Goal: Task Accomplishment & Management: Manage account settings

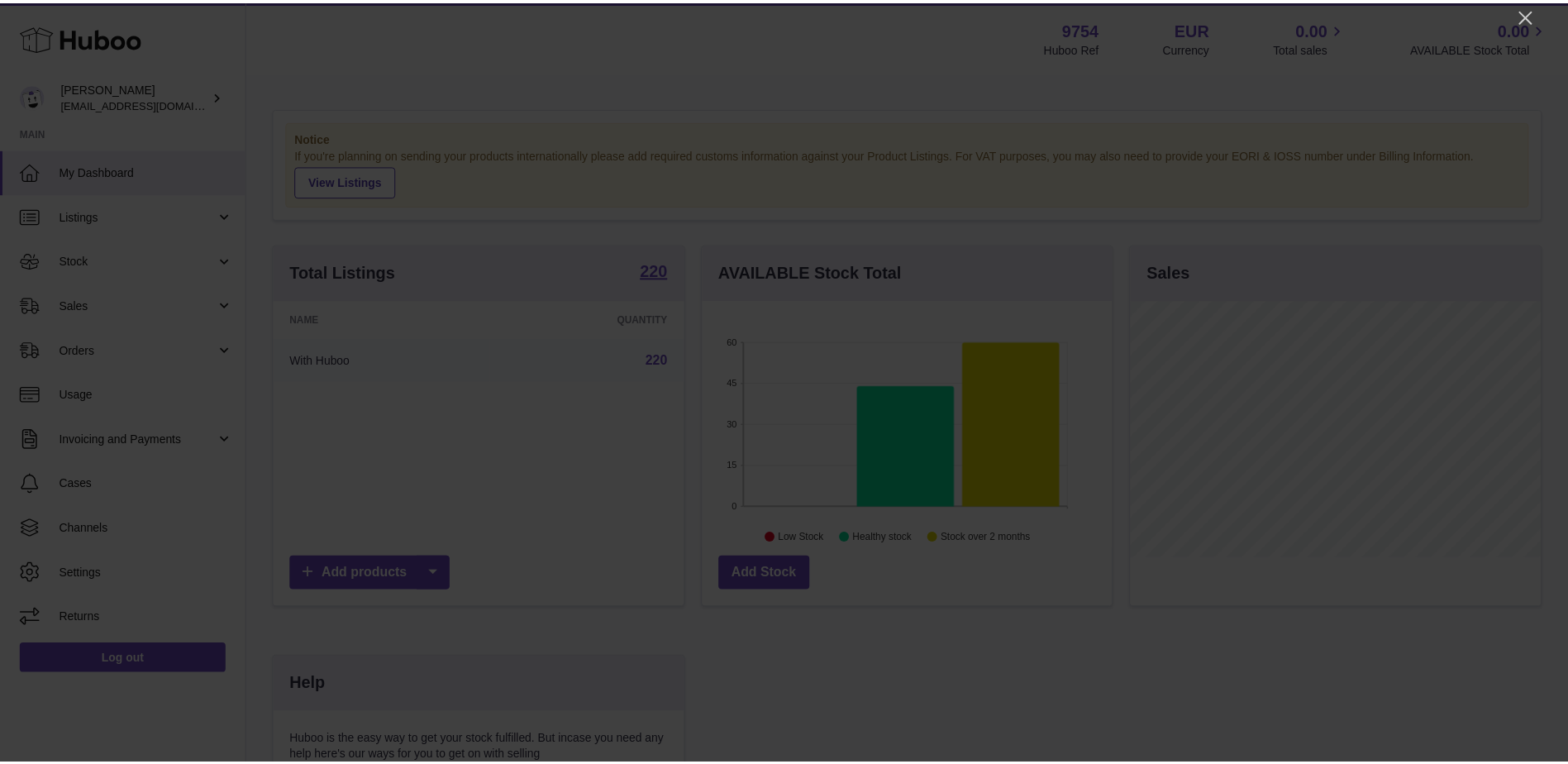
scroll to position [258, 413]
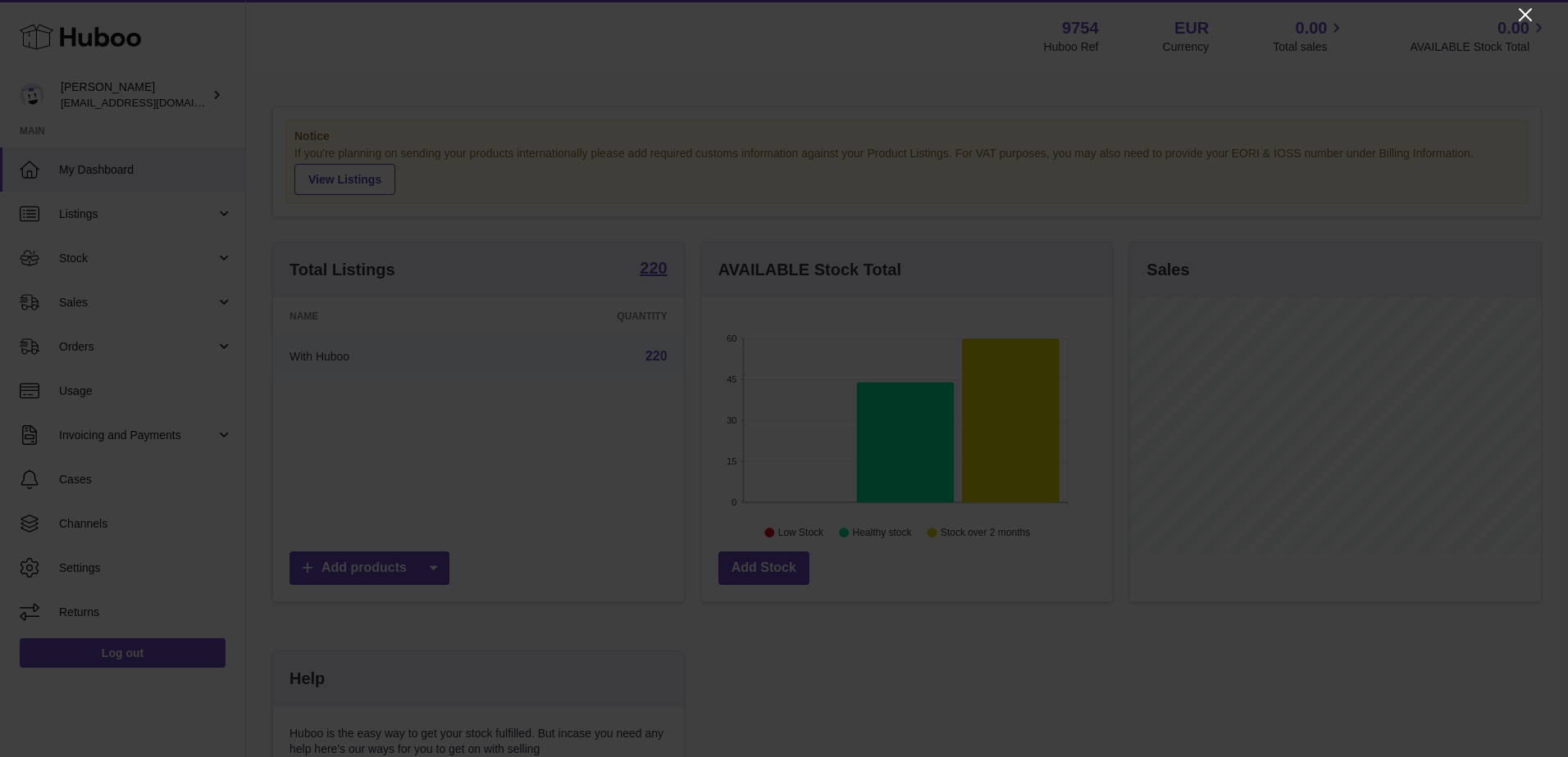
click at [1518, 9] on icon "Close" at bounding box center [1524, 15] width 20 height 20
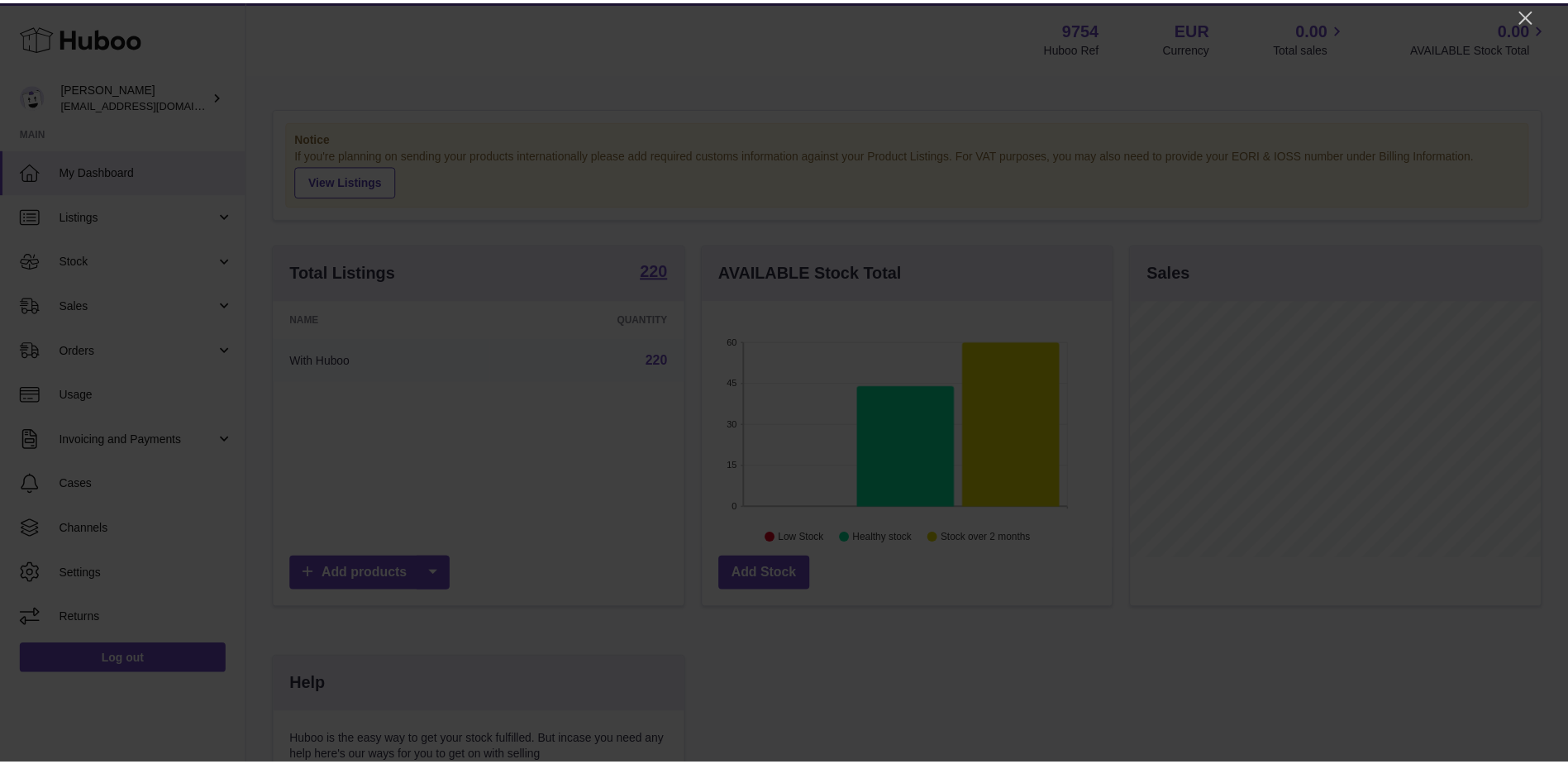
scroll to position [826646, 826215]
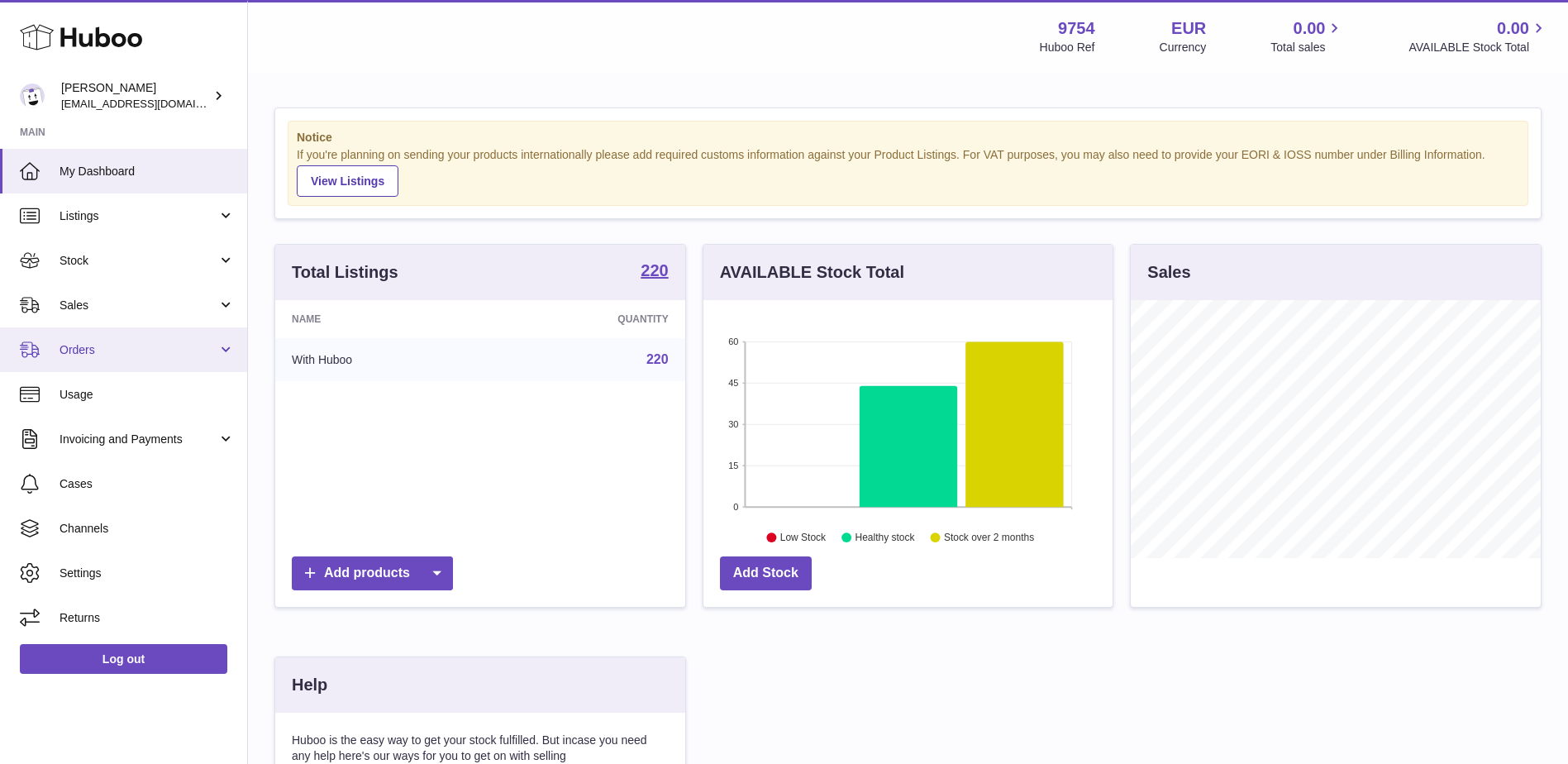
click at [120, 342] on span "Orders" at bounding box center [138, 350] width 158 height 16
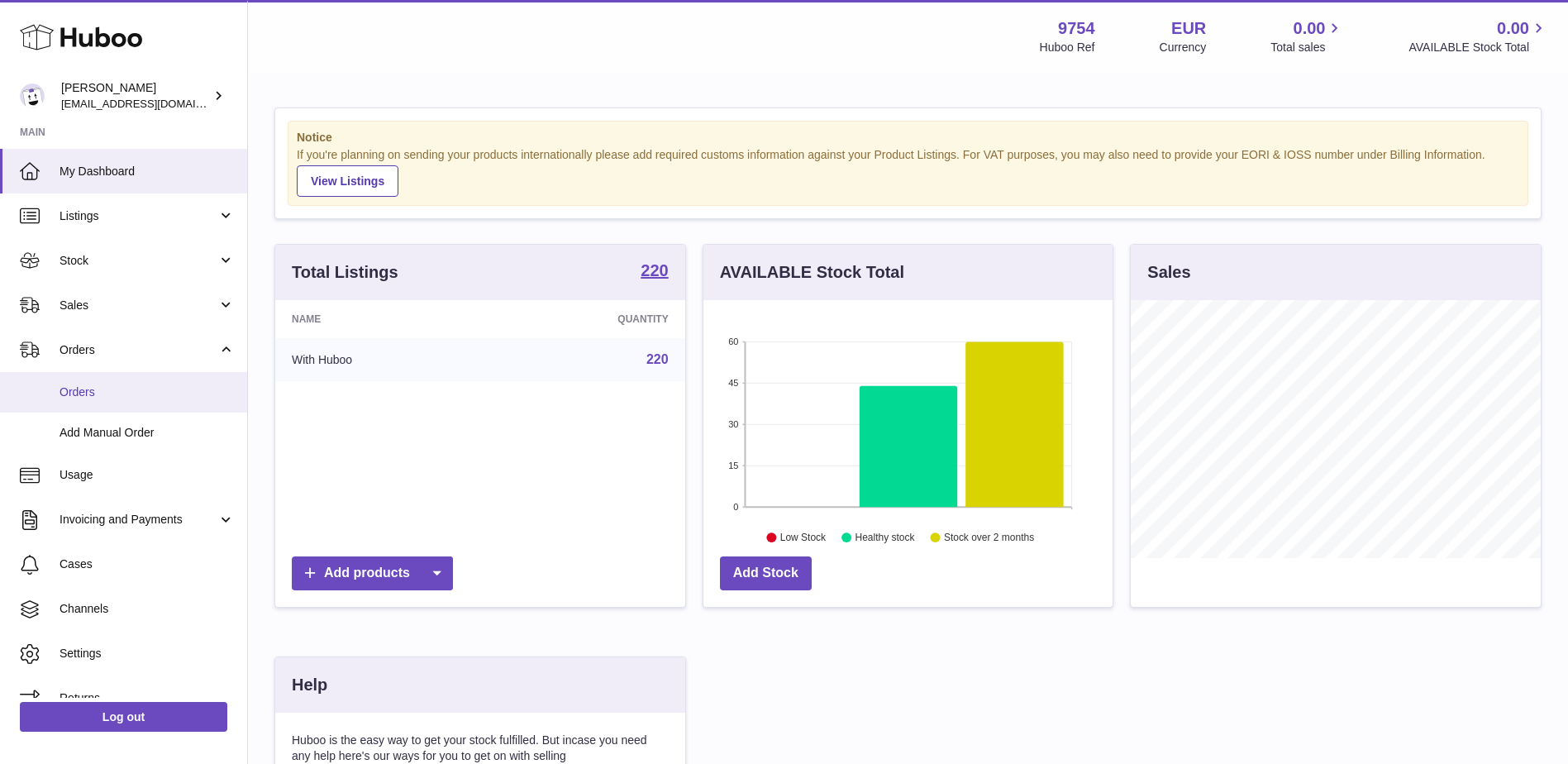
click at [109, 385] on span "Orders" at bounding box center [147, 392] width 175 height 16
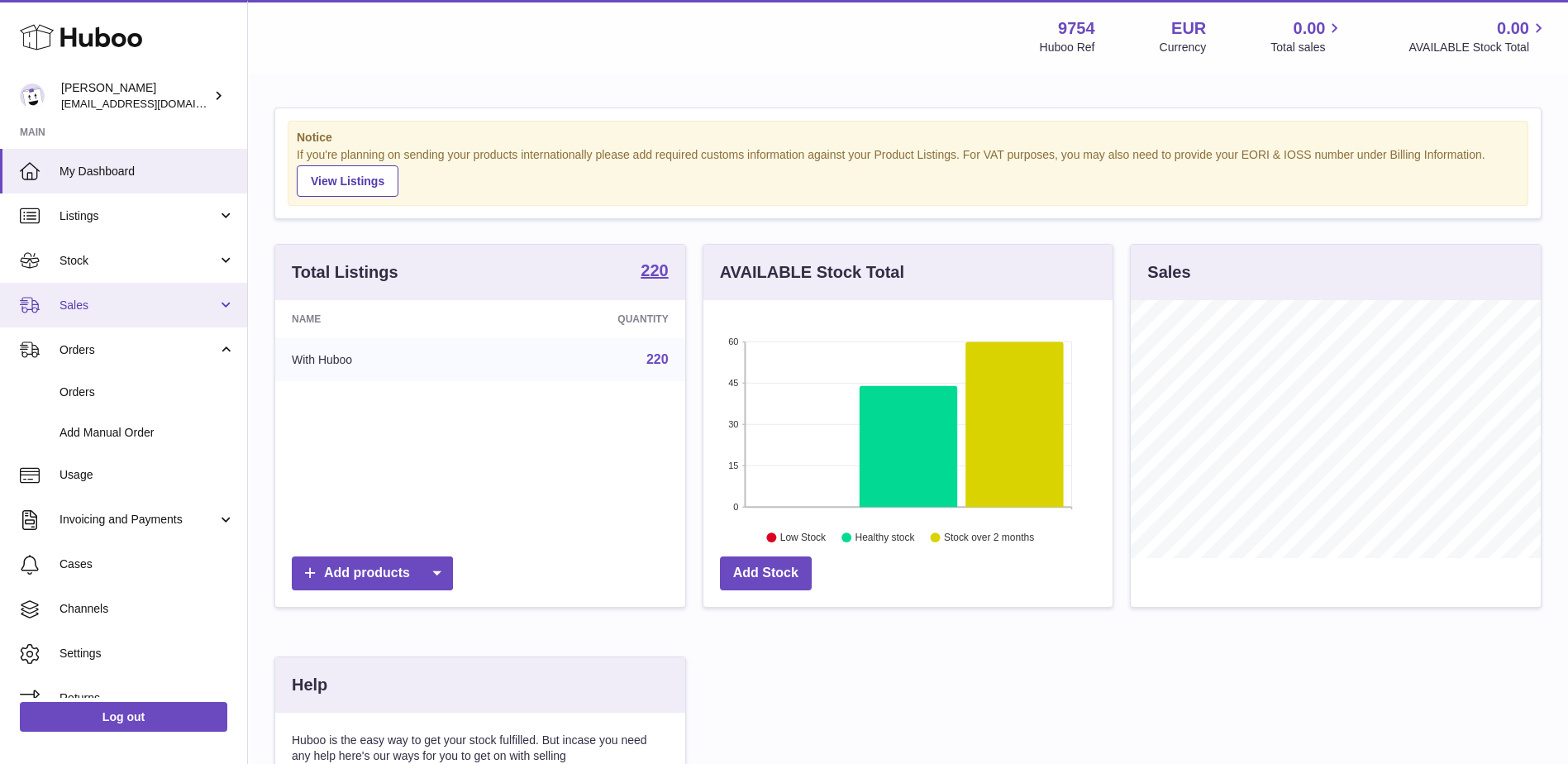
click at [130, 291] on link "Sales" at bounding box center [123, 305] width 247 height 45
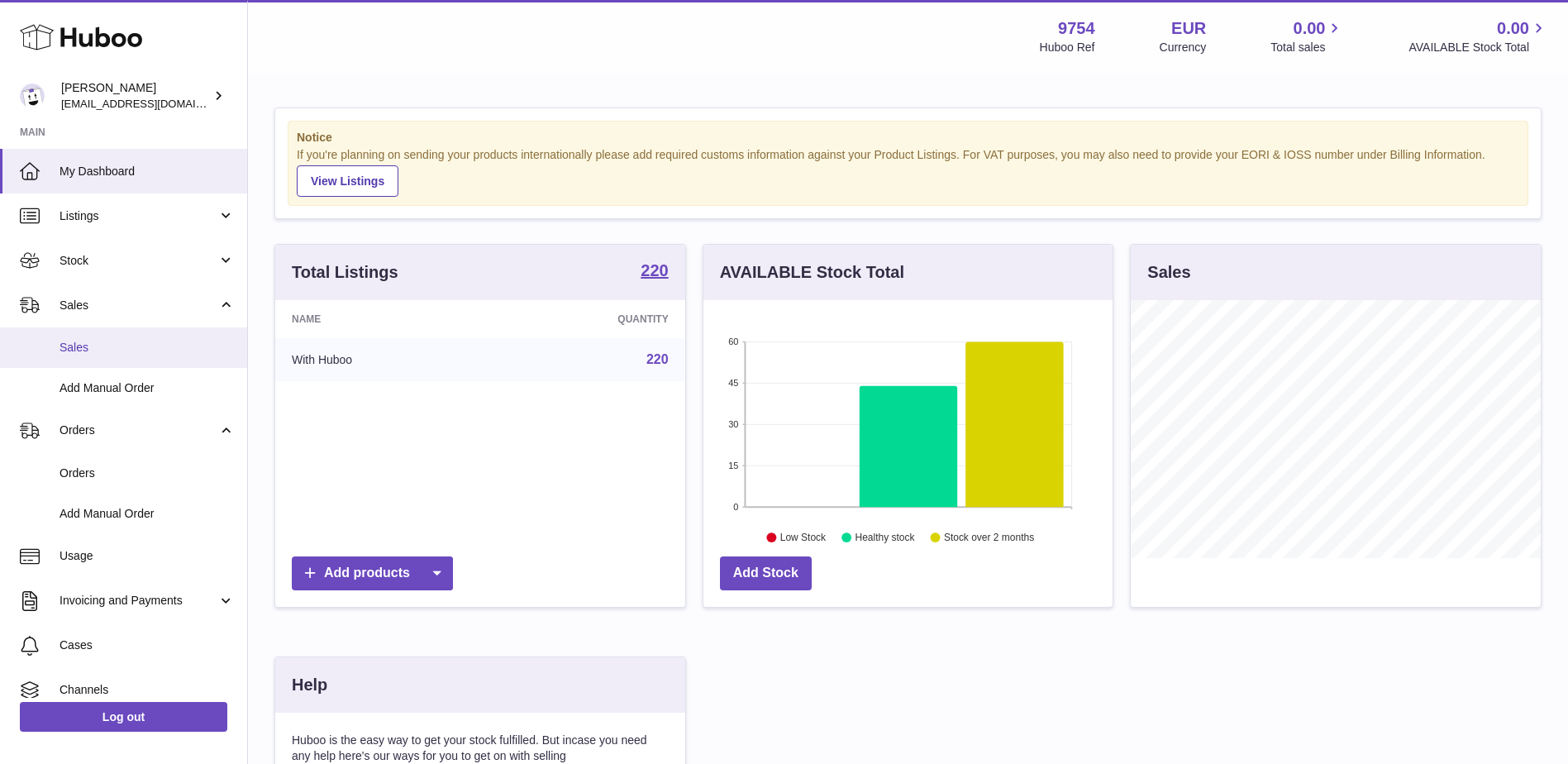
click at [97, 341] on span "Sales" at bounding box center [147, 348] width 175 height 16
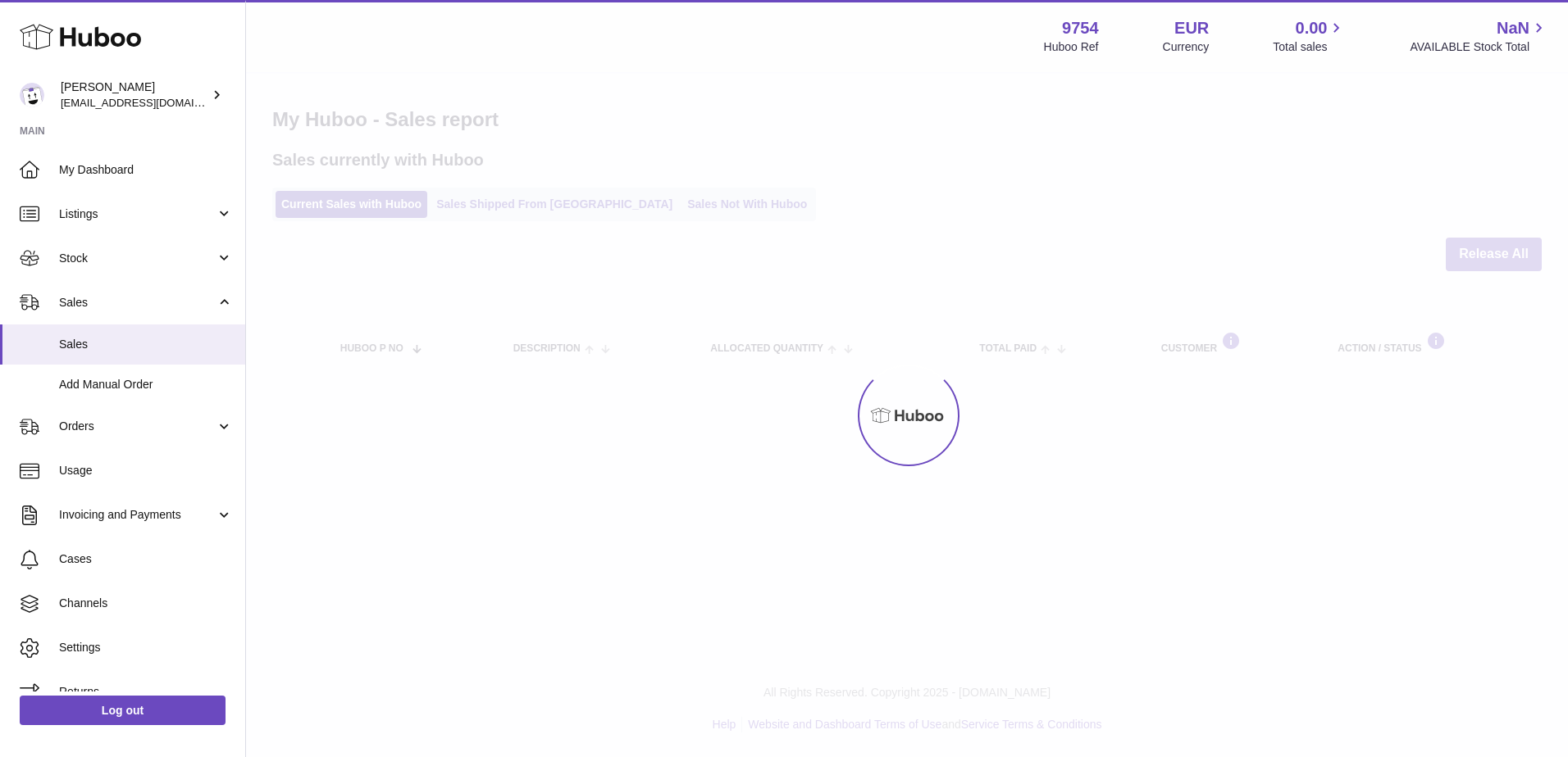
click at [498, 205] on div at bounding box center [907, 415] width 1322 height 684
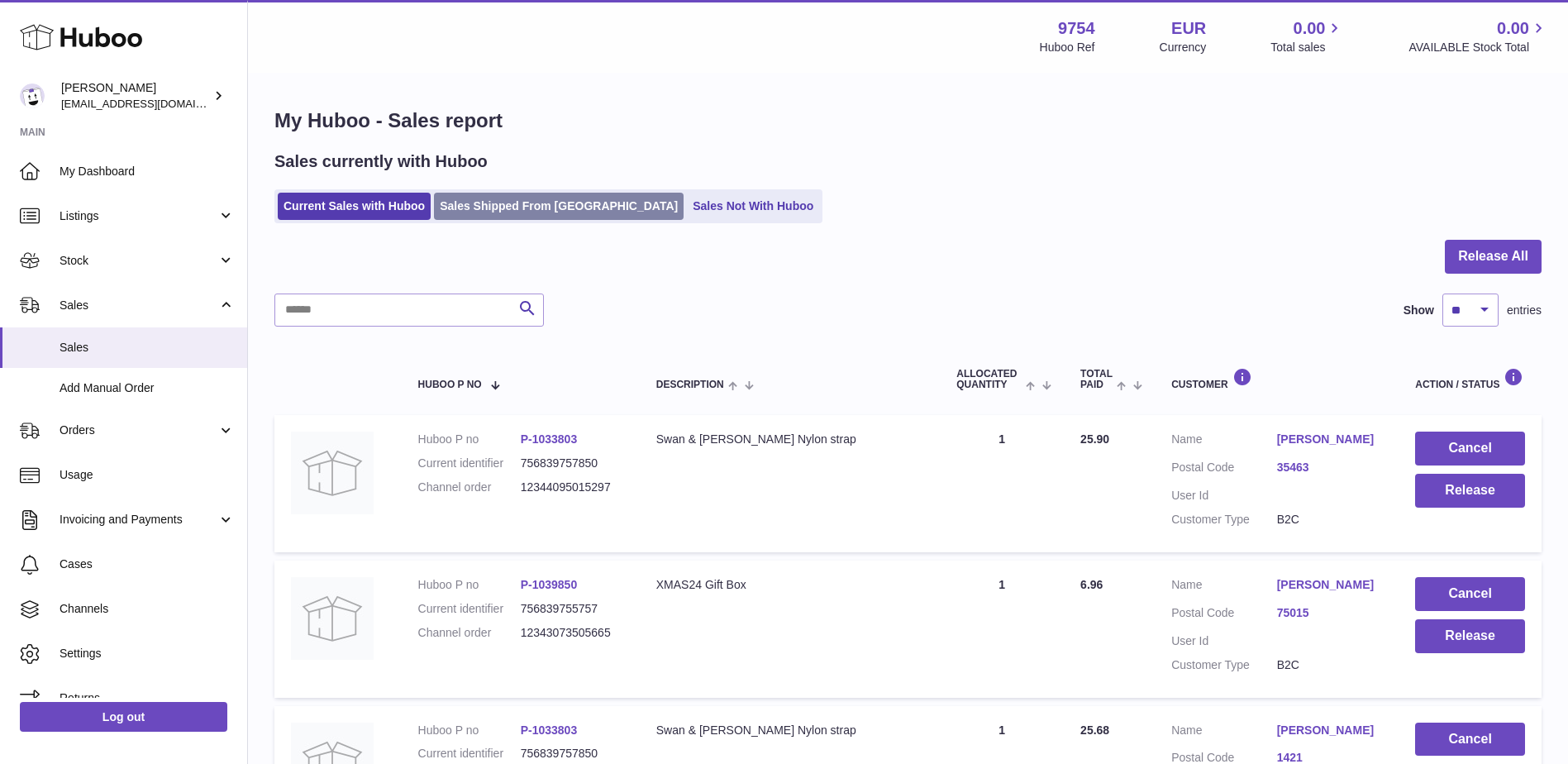
click at [520, 200] on link "Sales Shipped From [GEOGRAPHIC_DATA]" at bounding box center [559, 206] width 250 height 28
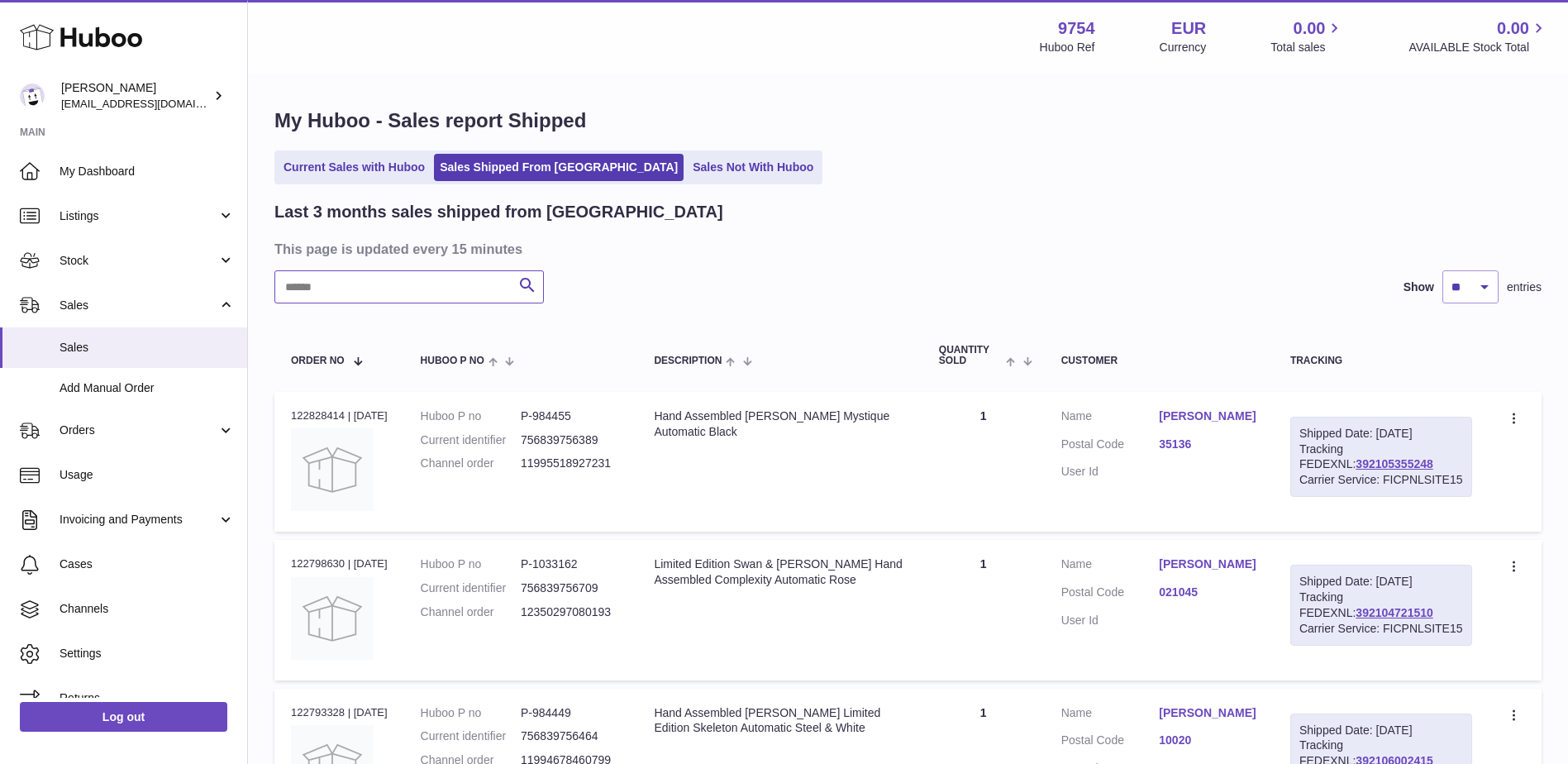
click at [430, 290] on input "text" at bounding box center [409, 287] width 270 height 33
paste input "*****"
type input "*****"
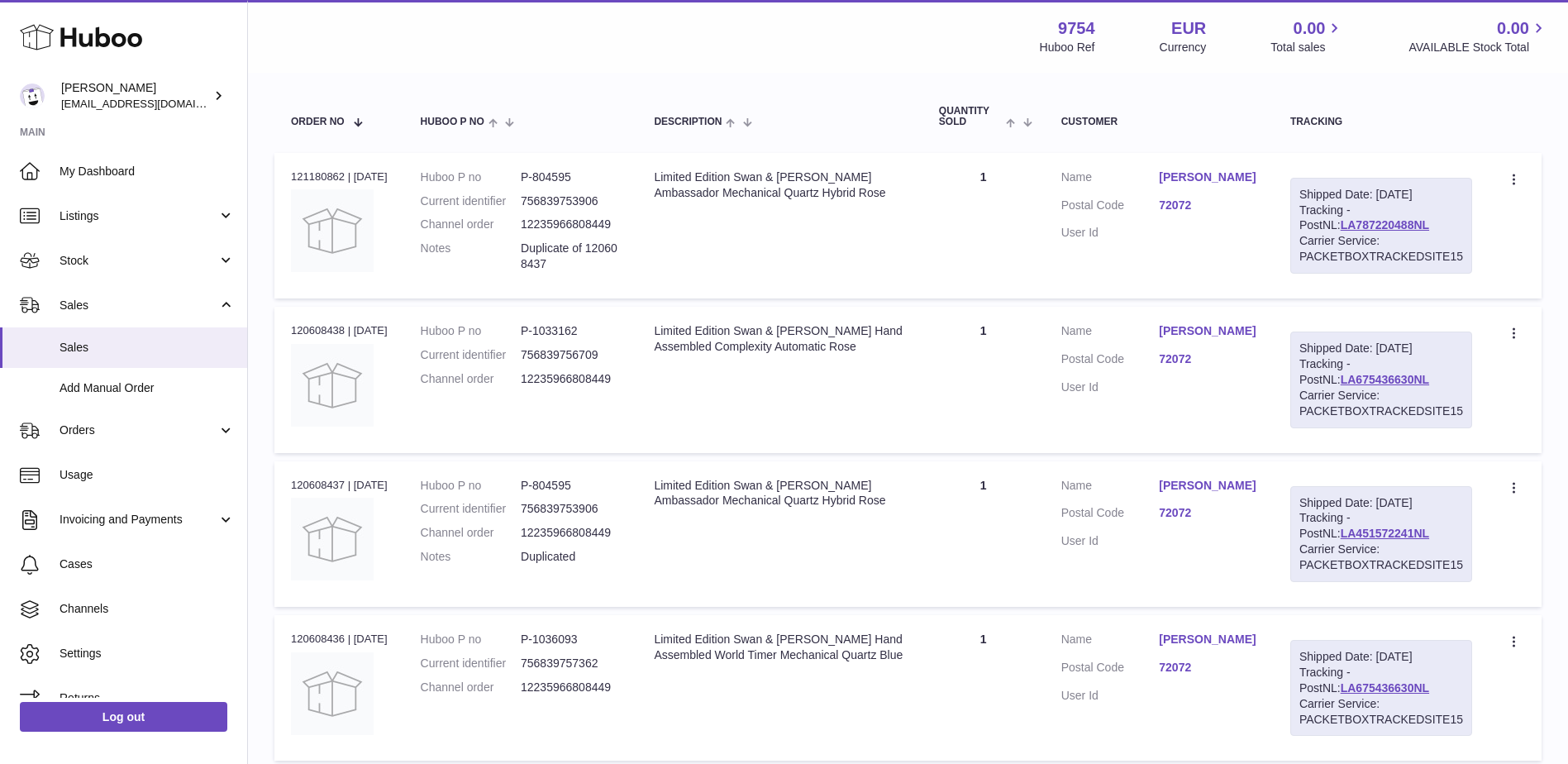
scroll to position [210, 0]
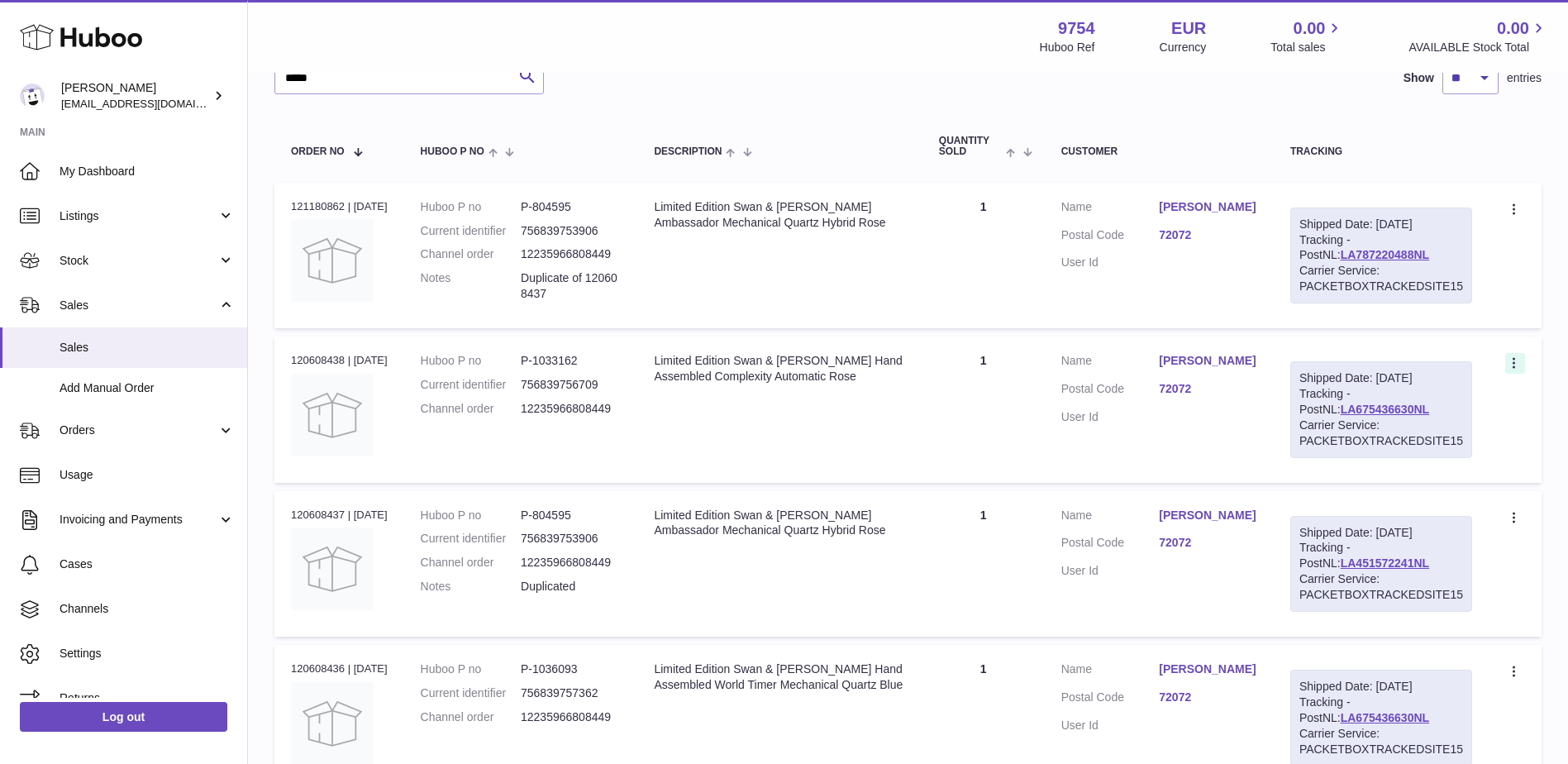
click at [1510, 362] on icon at bounding box center [1515, 364] width 19 height 16
click at [1427, 435] on li "Duplicate Order" at bounding box center [1442, 435] width 166 height 35
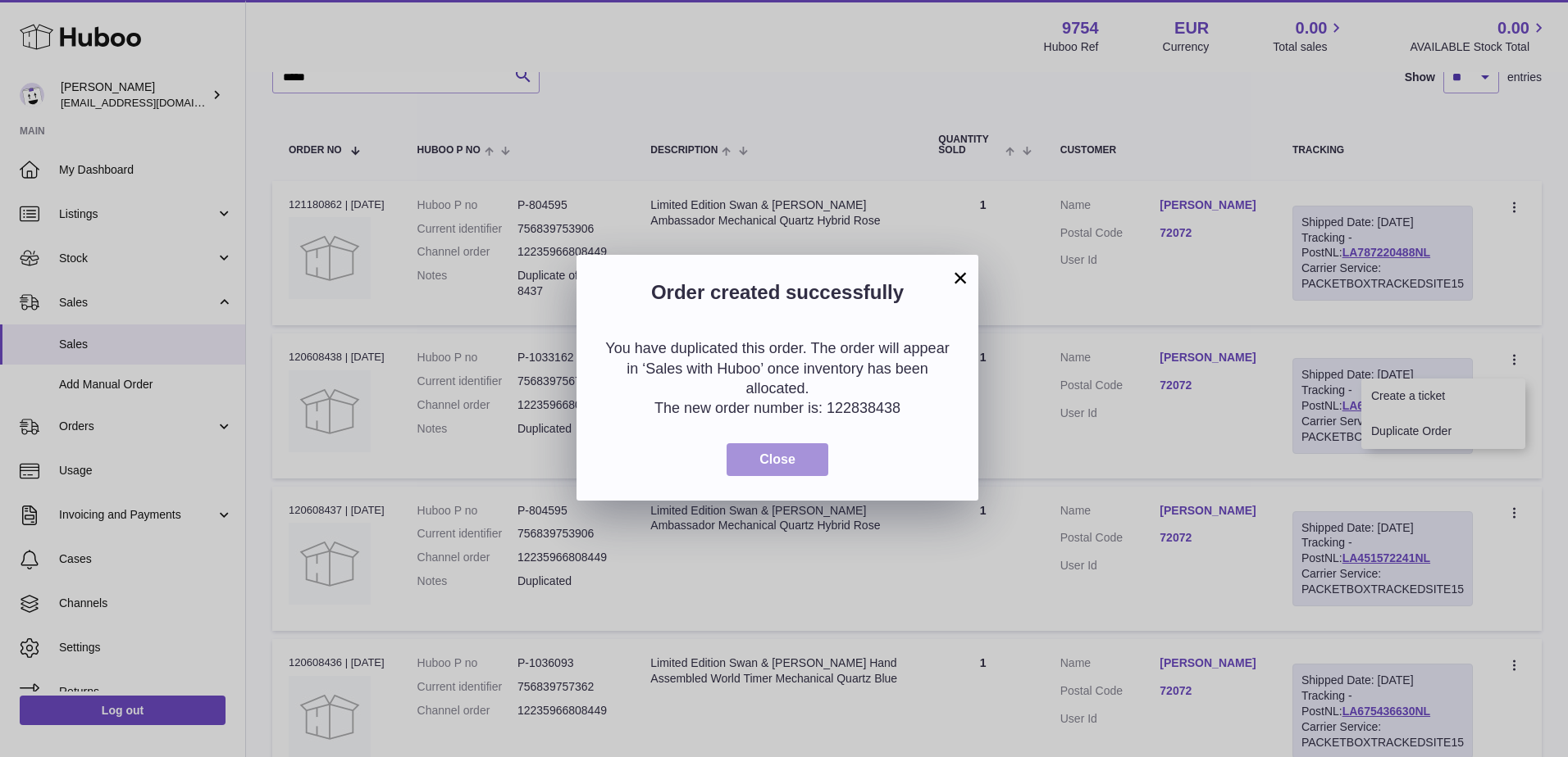
click at [753, 443] on button "Close" at bounding box center [777, 460] width 102 height 33
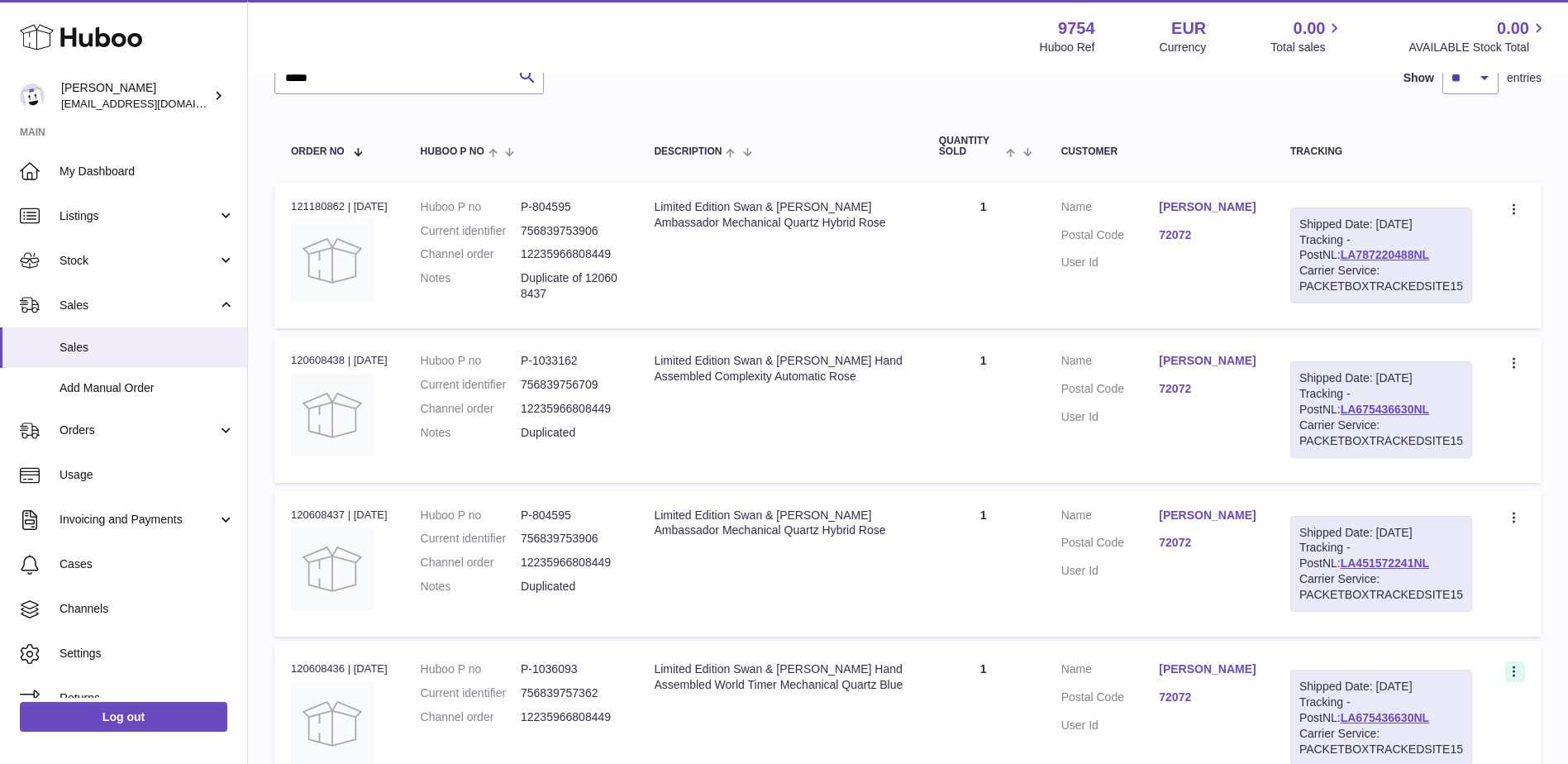
click at [1511, 667] on icon at bounding box center [1515, 673] width 19 height 16
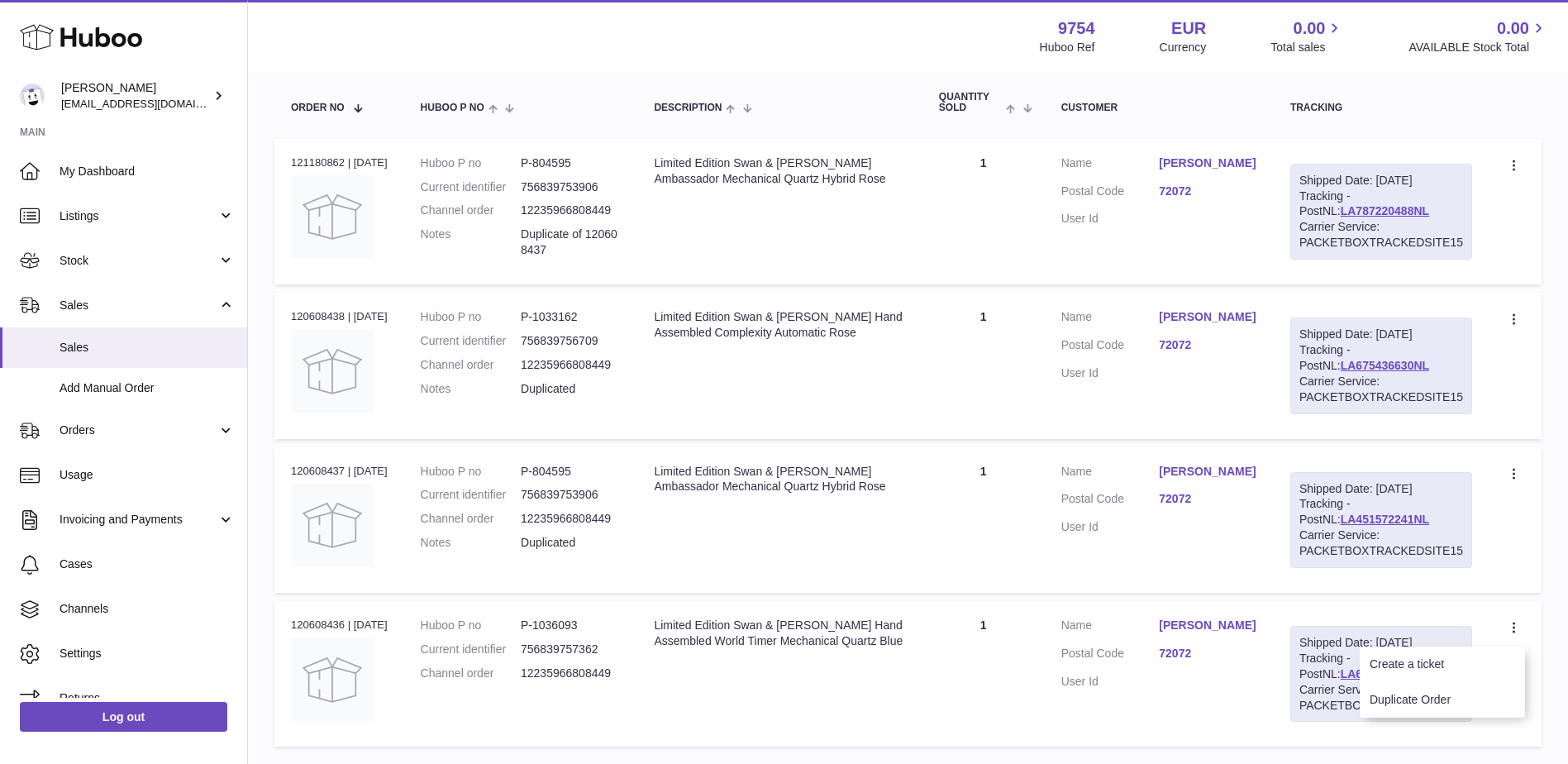
scroll to position [292, 0]
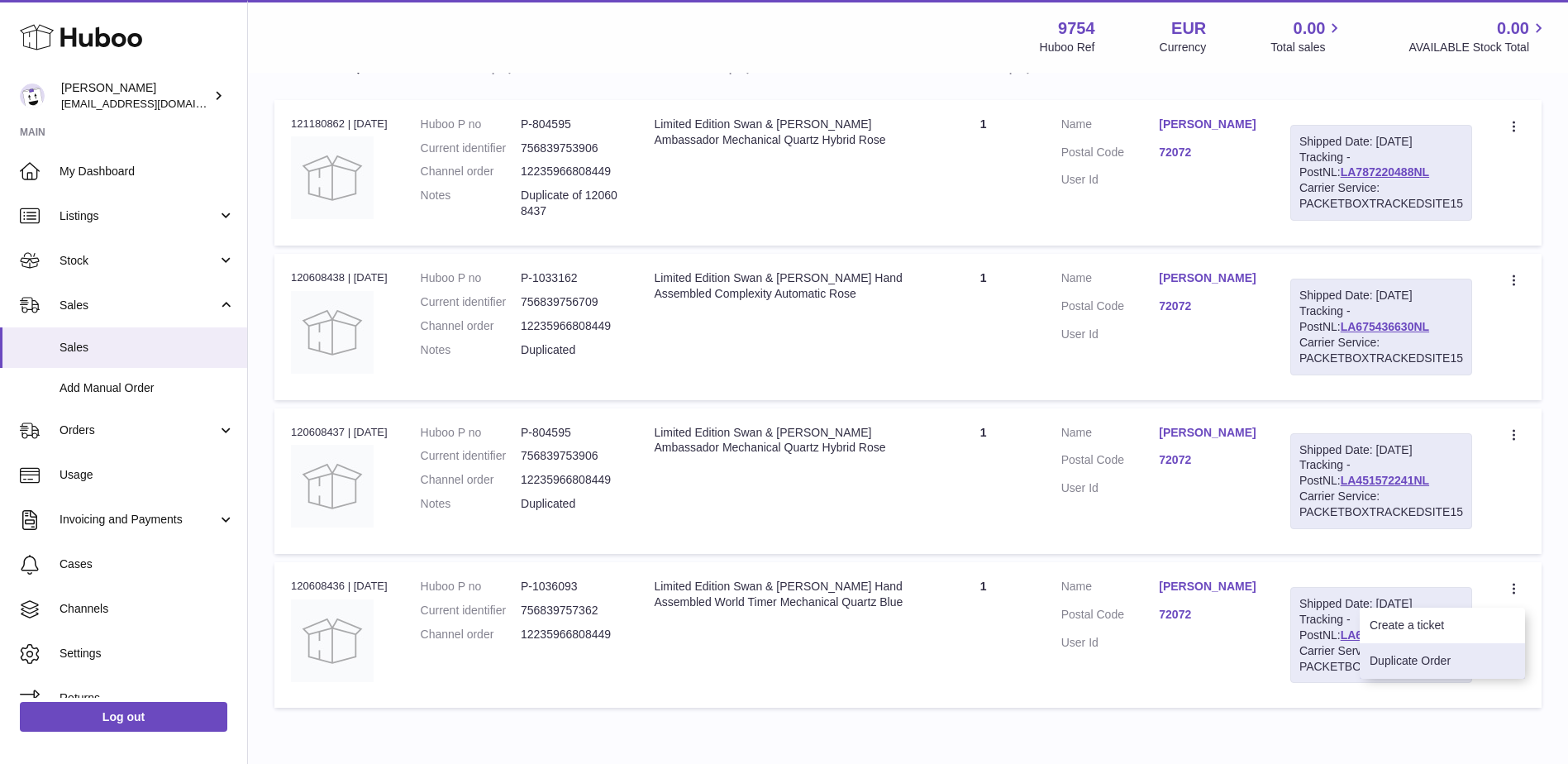
click at [1396, 673] on li "Duplicate Order" at bounding box center [1442, 661] width 166 height 35
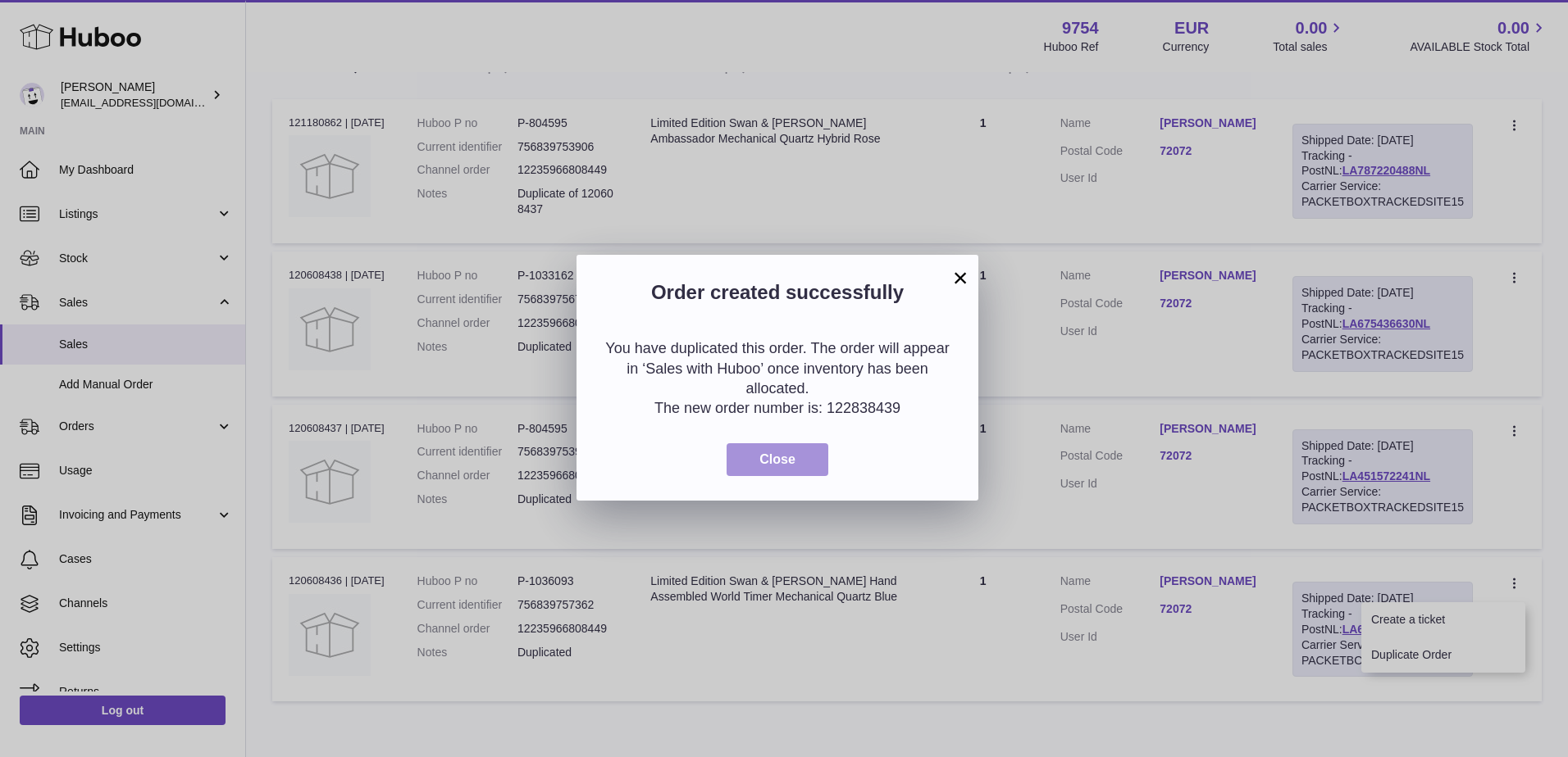
click at [784, 458] on span "Close" at bounding box center [777, 459] width 36 height 14
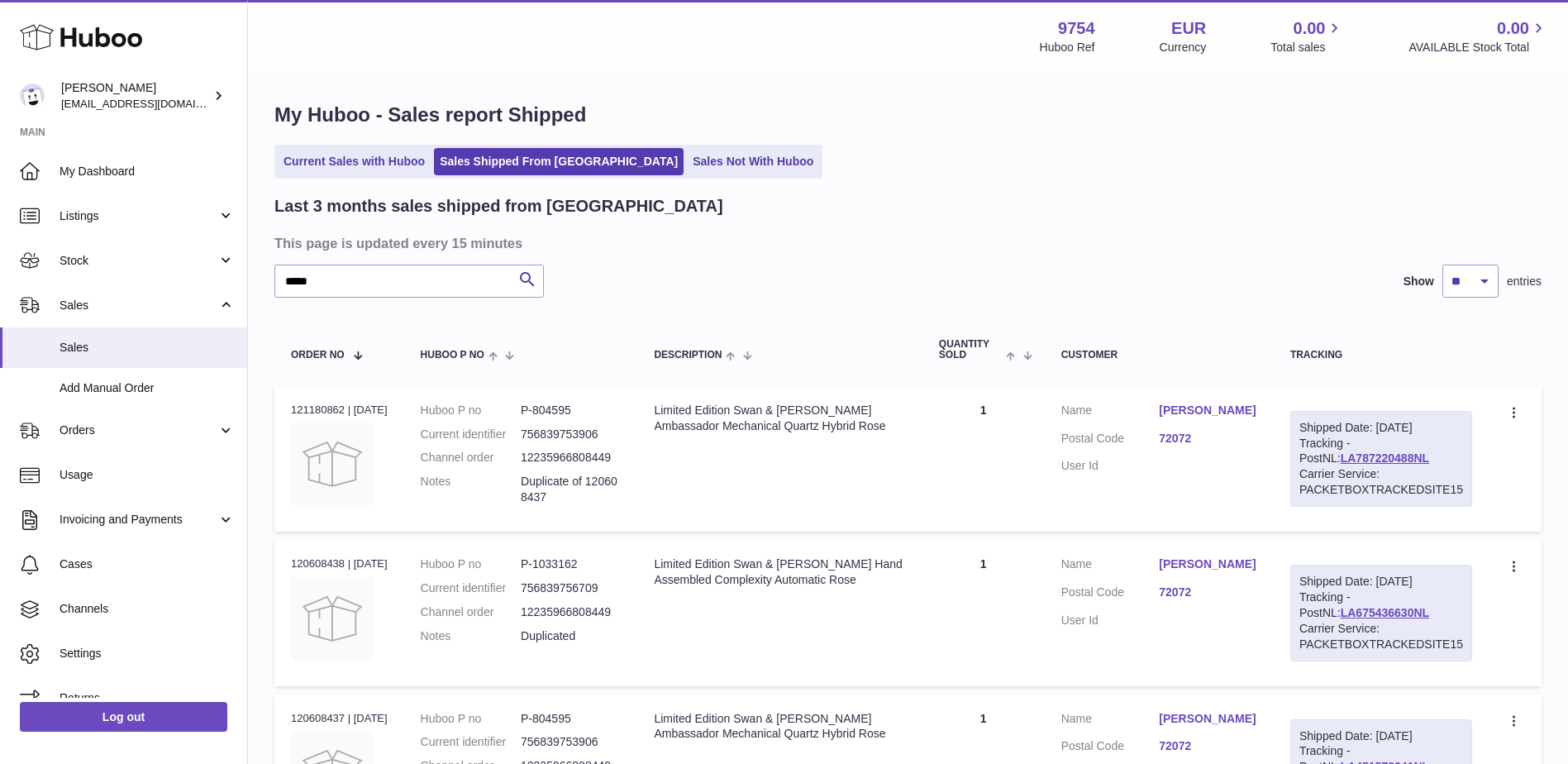
scroll to position [0, 0]
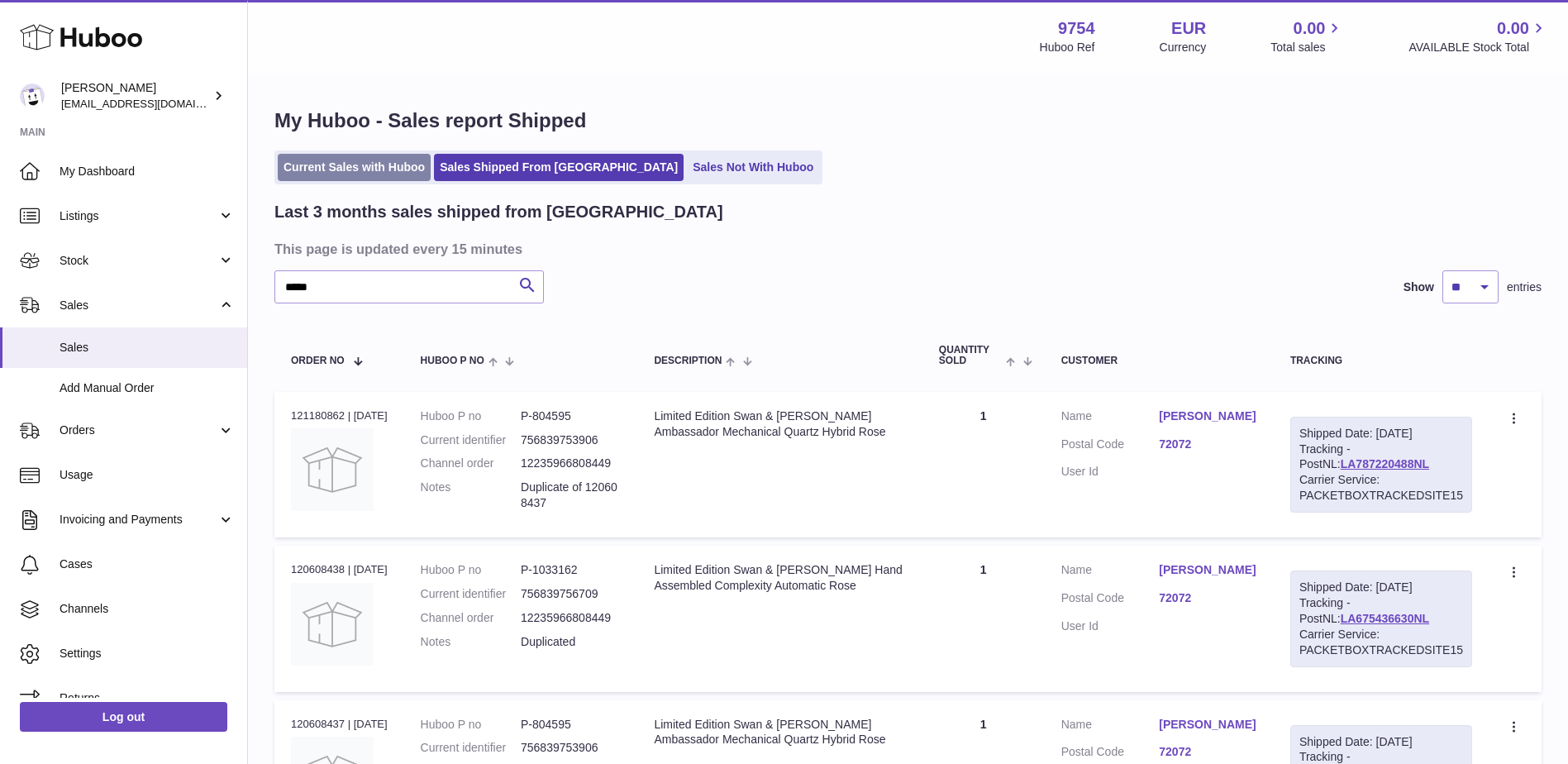
click at [365, 172] on link "Current Sales with Huboo" at bounding box center [353, 167] width 153 height 28
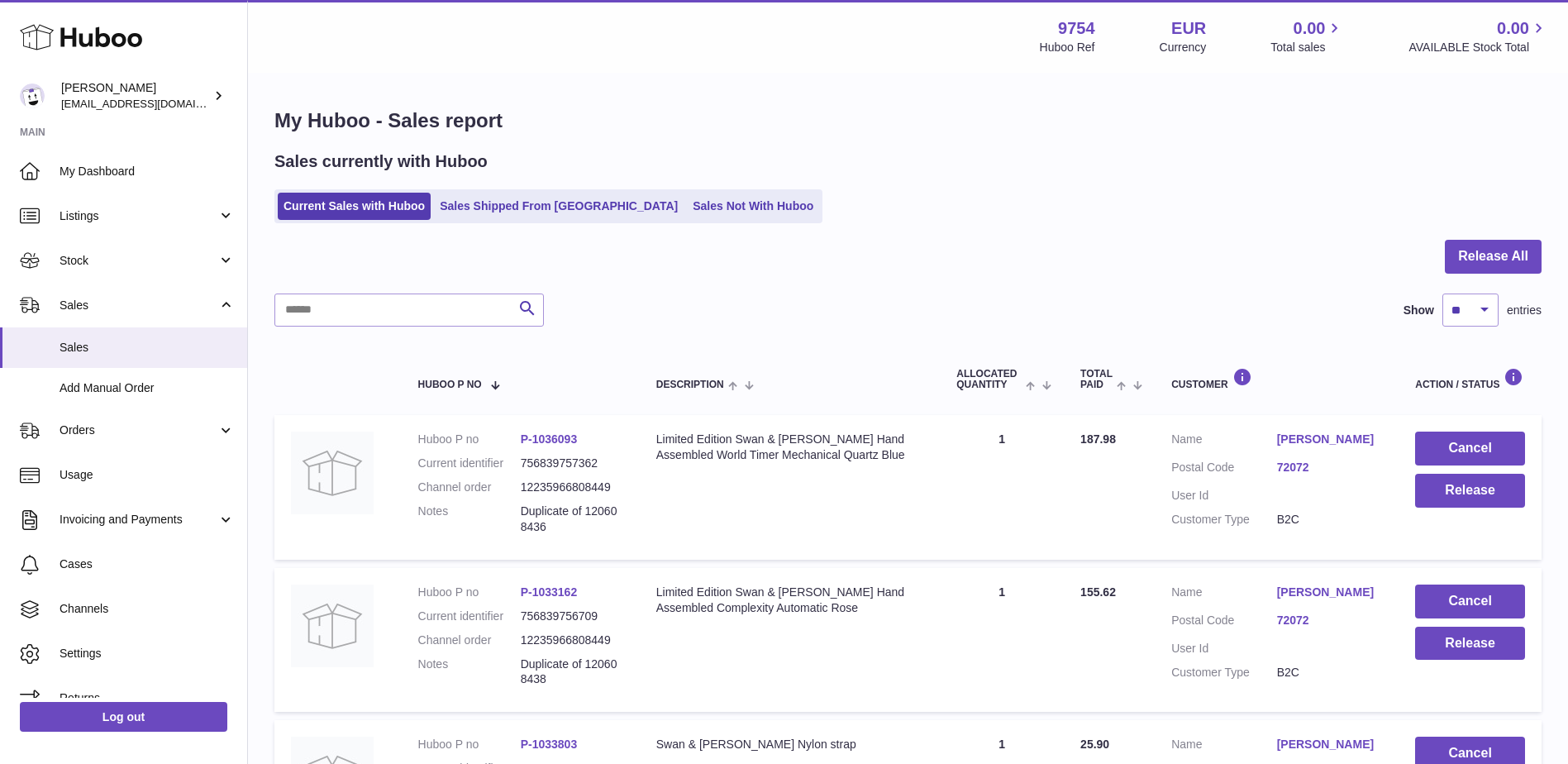
scroll to position [83, 0]
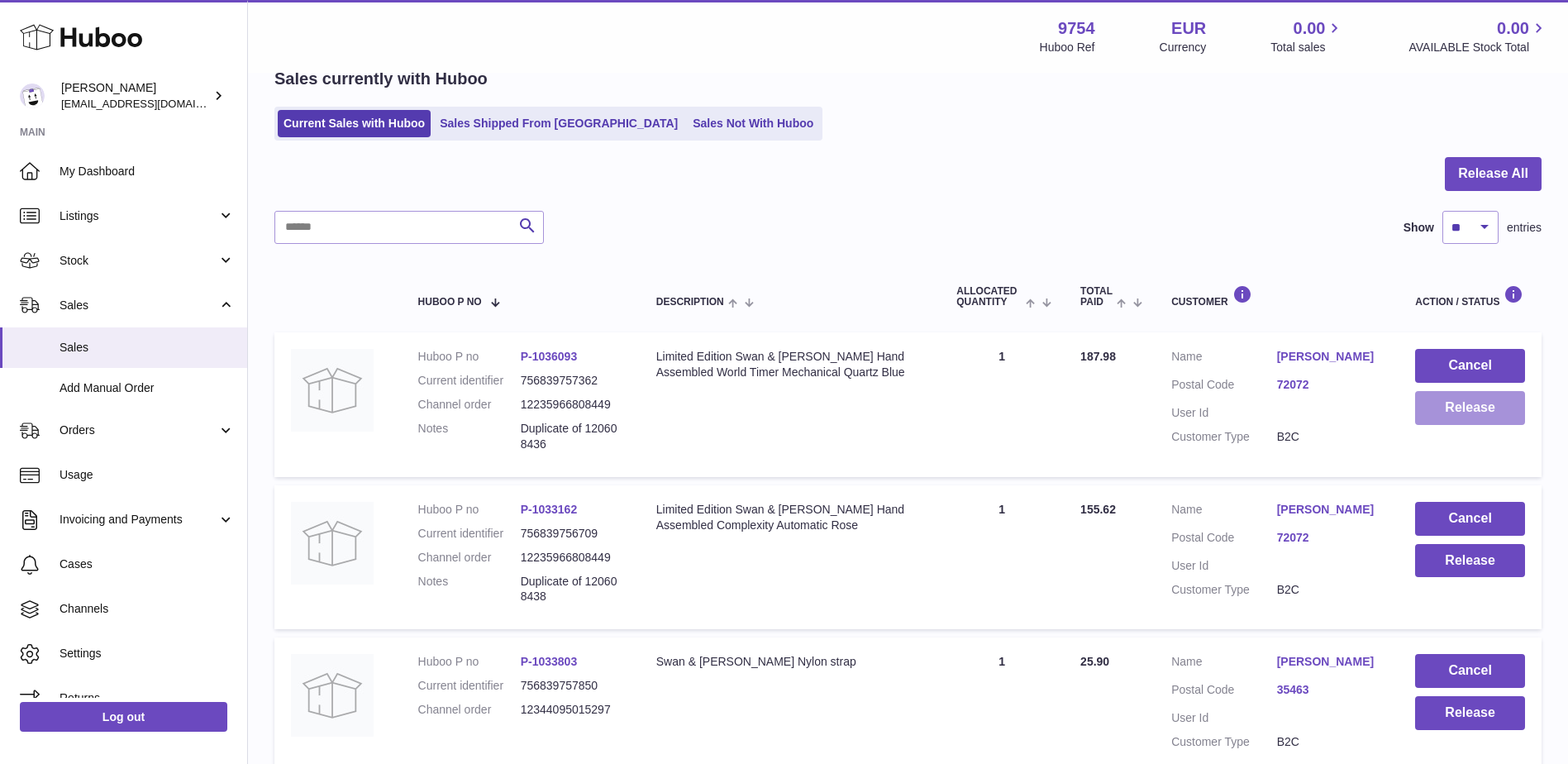
click at [1473, 413] on button "Release" at bounding box center [1471, 408] width 110 height 34
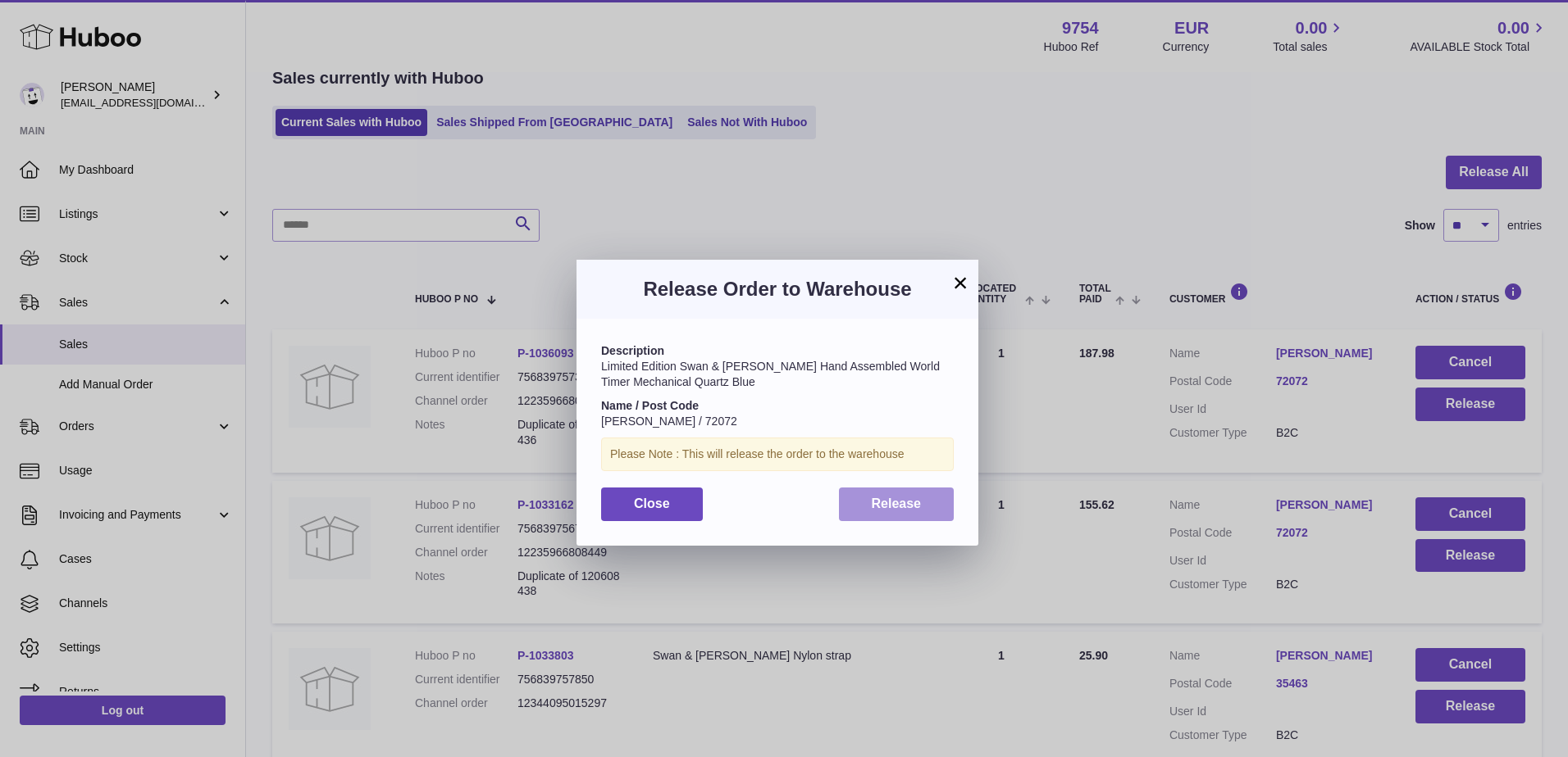
click at [869, 496] on button "Release" at bounding box center [896, 504] width 115 height 33
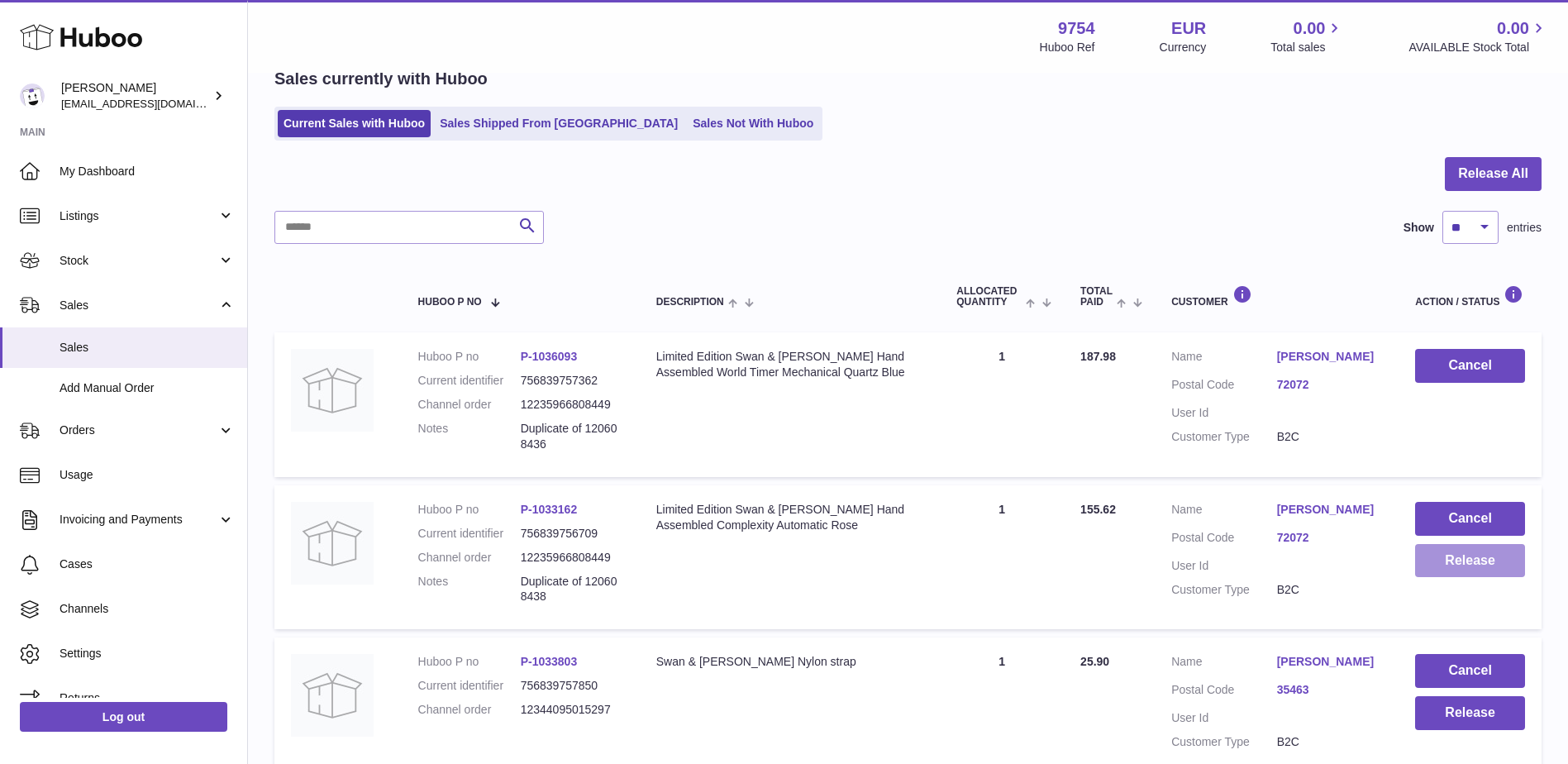
click at [1460, 571] on button "Release" at bounding box center [1471, 560] width 110 height 34
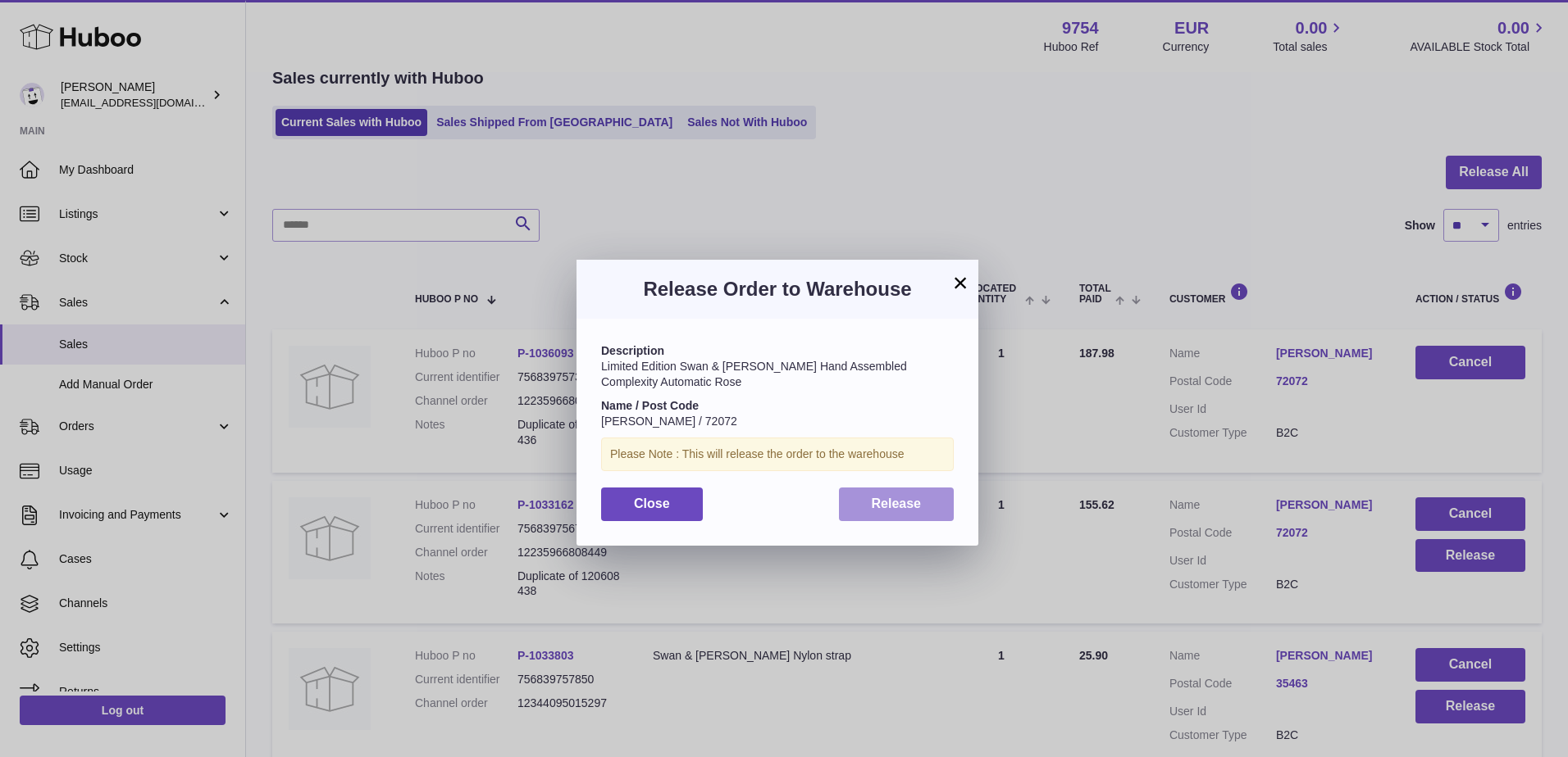
click at [917, 509] on span "Release" at bounding box center [896, 503] width 50 height 14
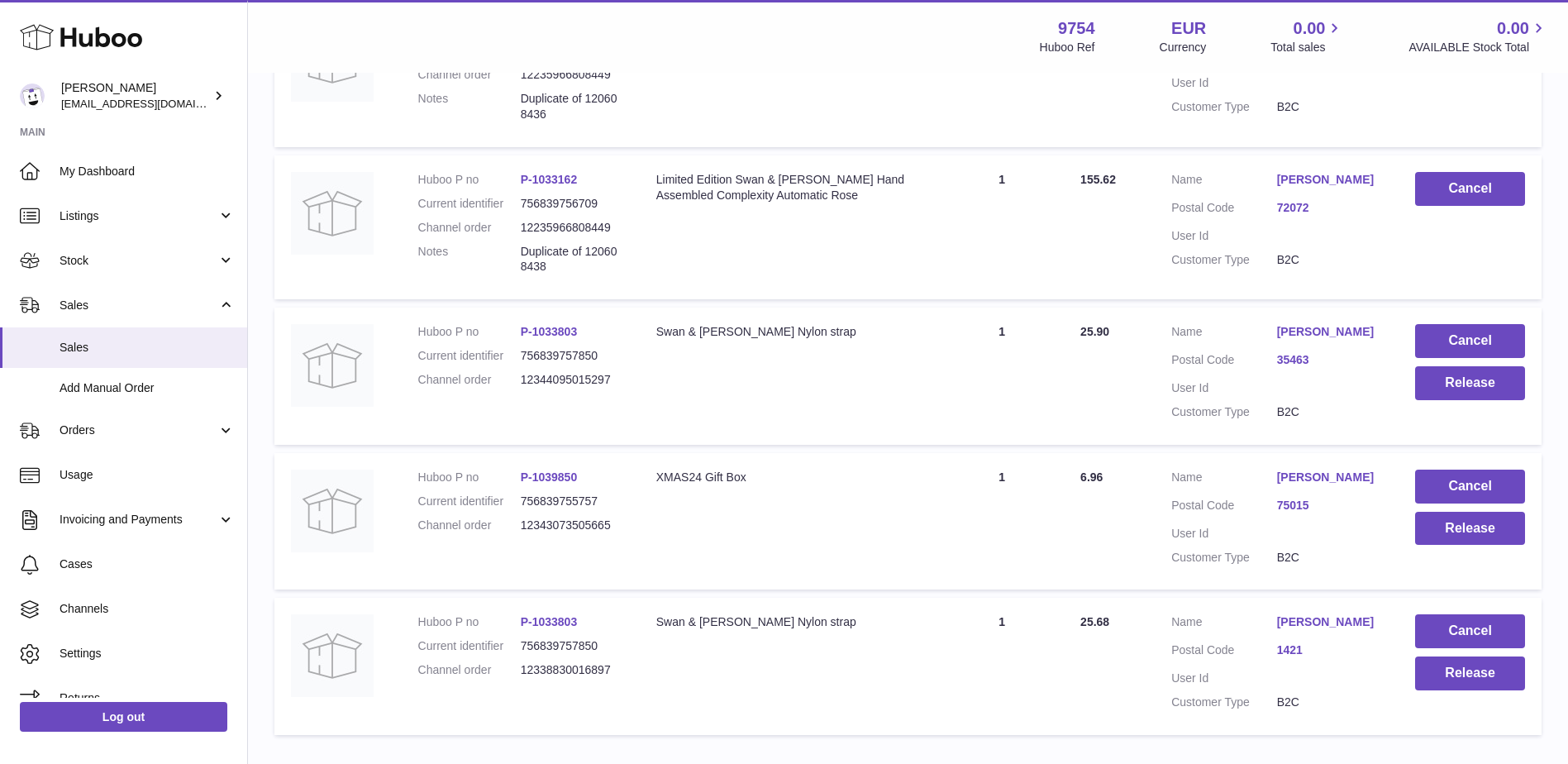
scroll to position [248, 0]
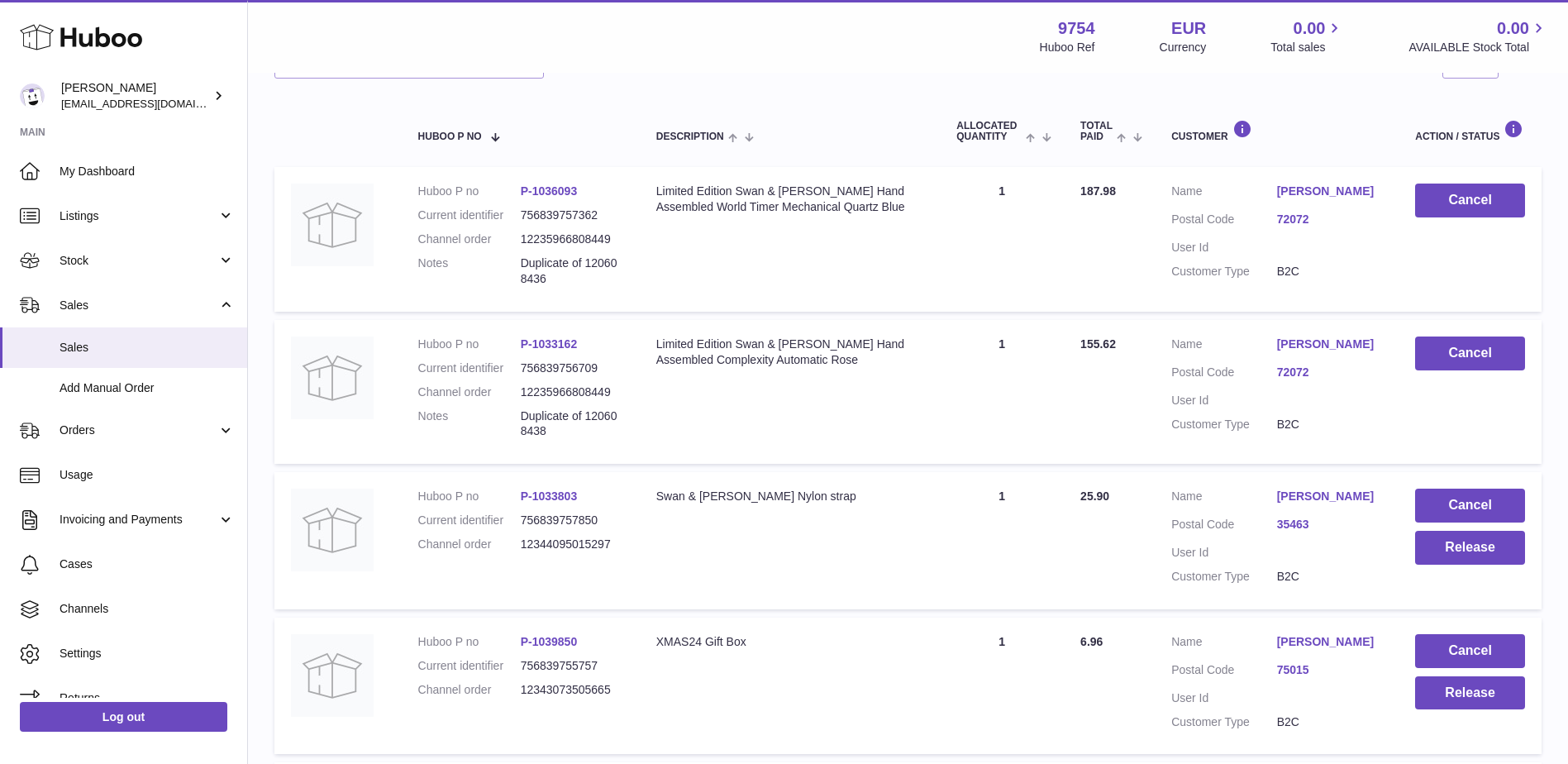
click at [564, 212] on dd "756839757362" at bounding box center [572, 216] width 103 height 16
copy dd "756839757362"
click at [578, 373] on dd "756839756709" at bounding box center [572, 368] width 103 height 16
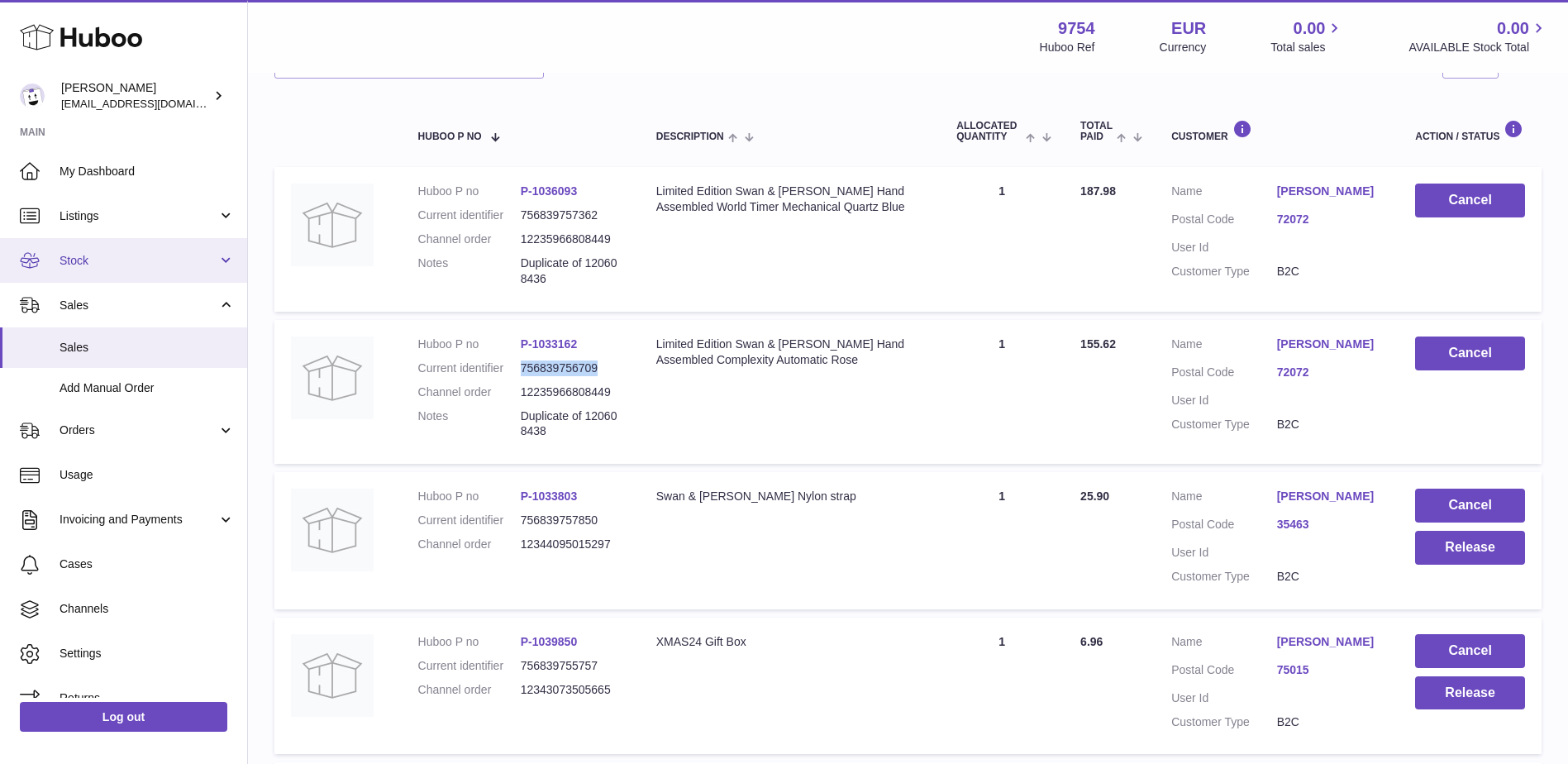
copy dd "756839756709"
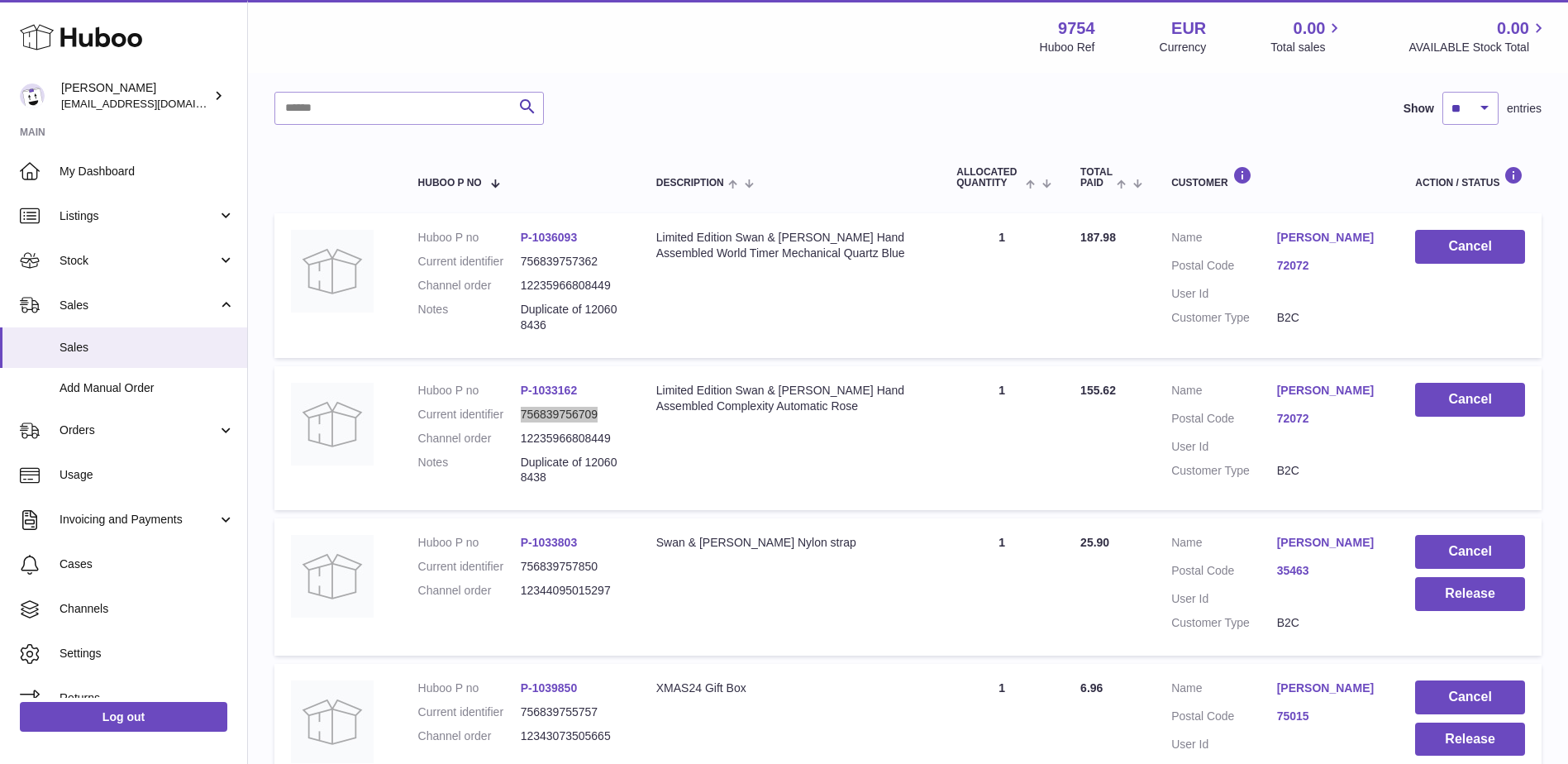
scroll to position [166, 0]
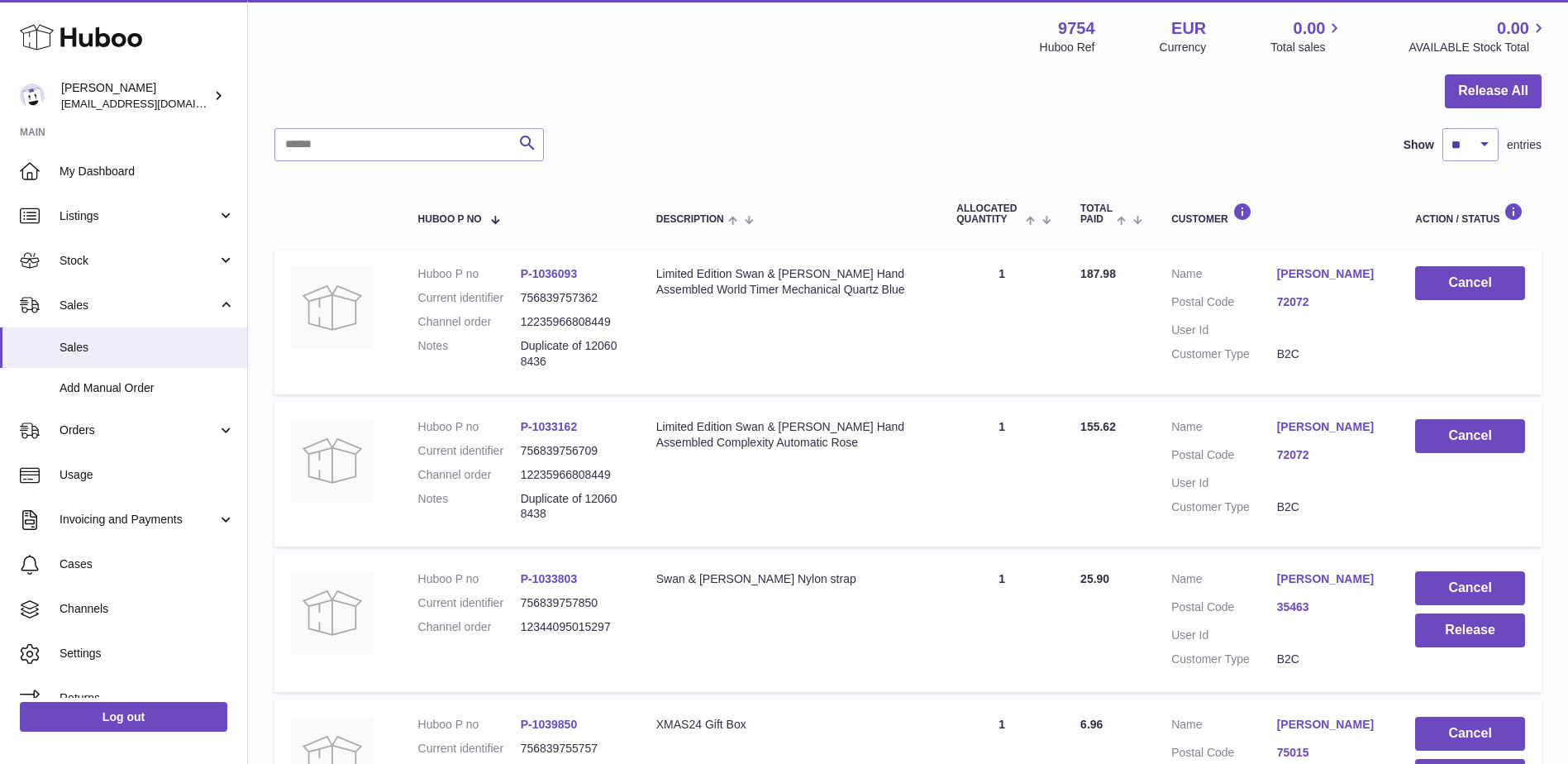
click at [590, 316] on dd "12235966808449" at bounding box center [572, 322] width 103 height 16
click at [590, 316] on dd "12235966808449" at bounding box center [572, 322] width 103 height 16
copy dd "12235966808449"
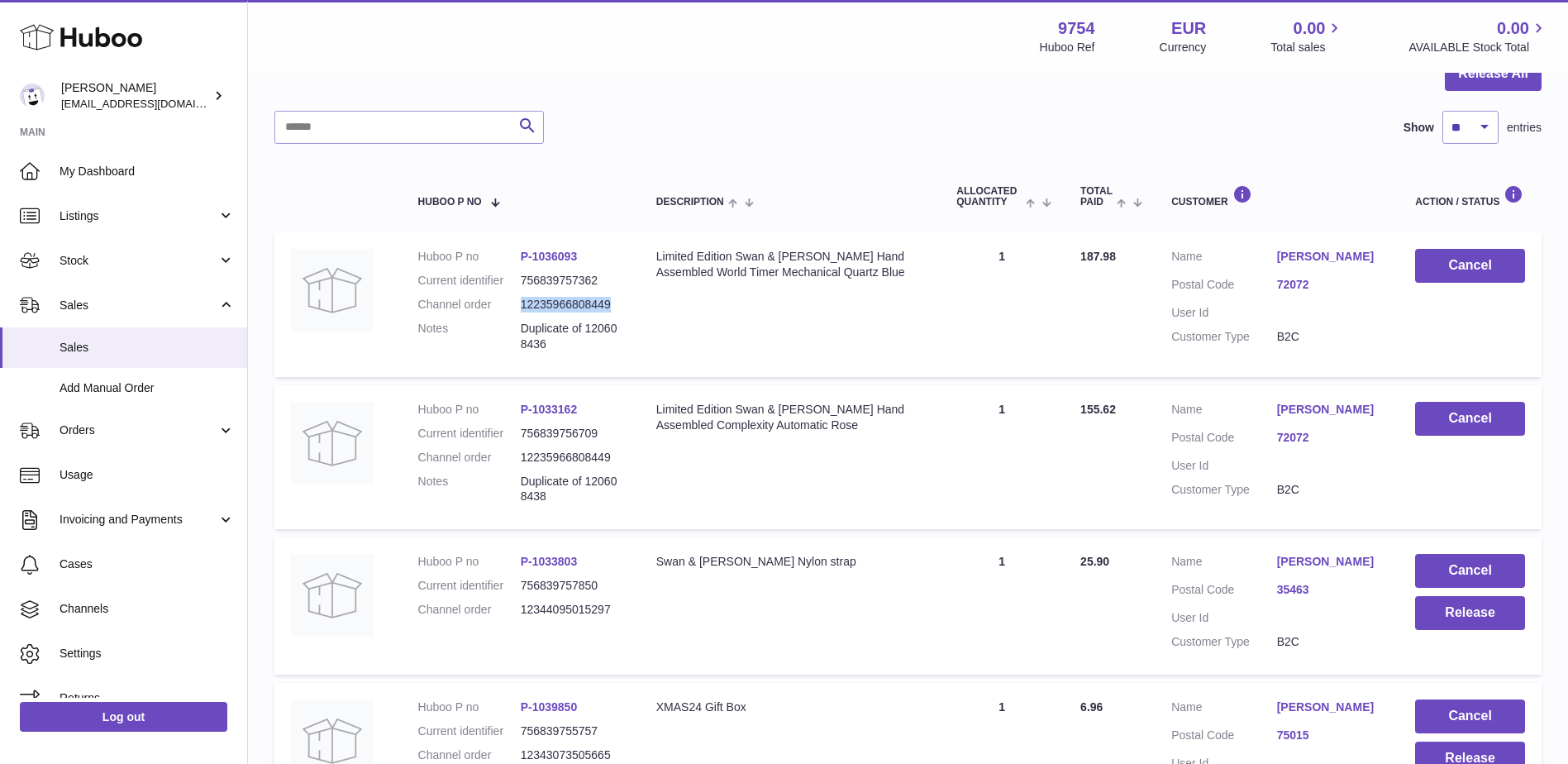
scroll to position [157, 0]
